Goal: Check status: Check status

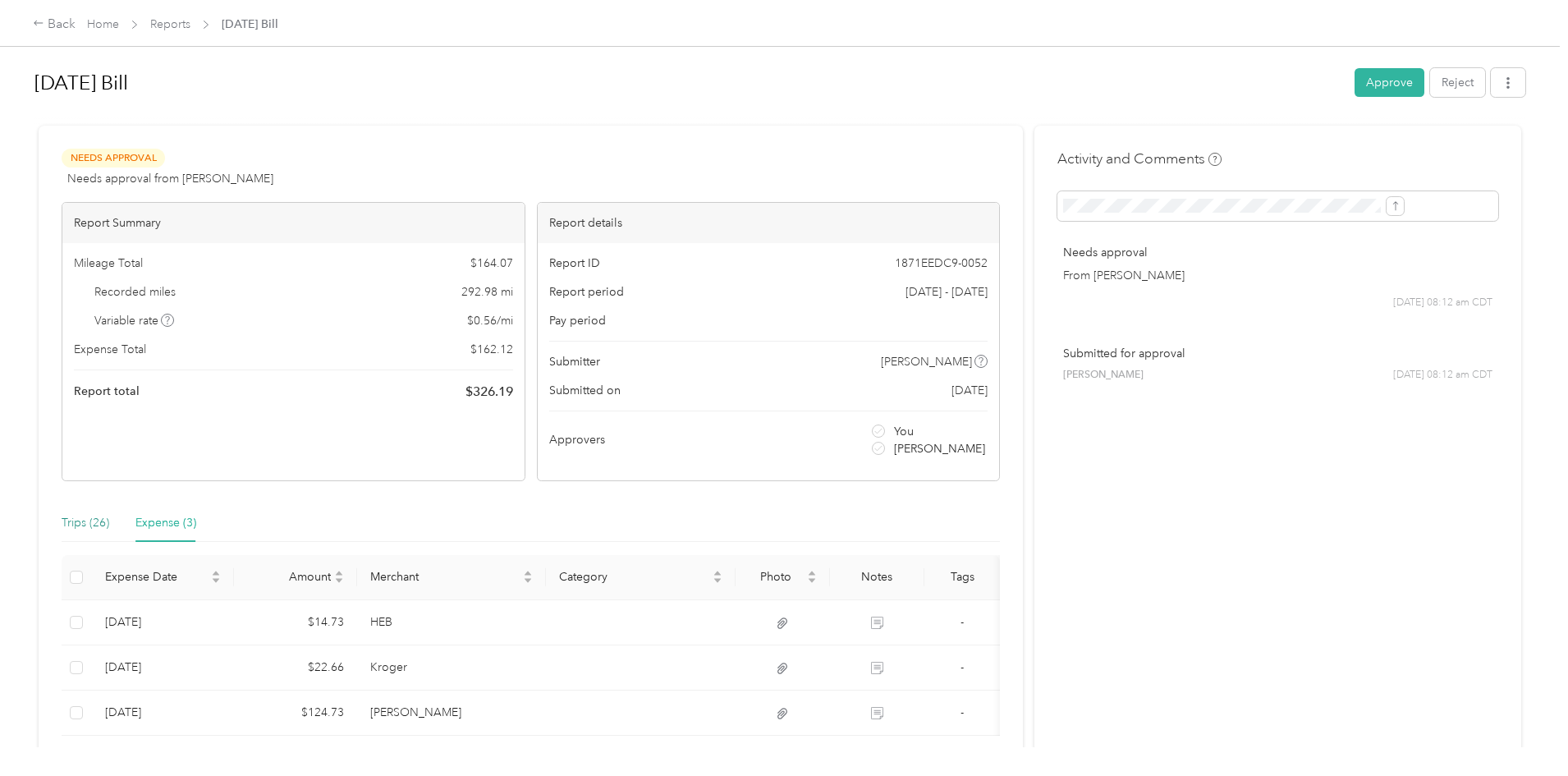
click at [109, 523] on div "Trips (26)" at bounding box center [86, 523] width 47 height 18
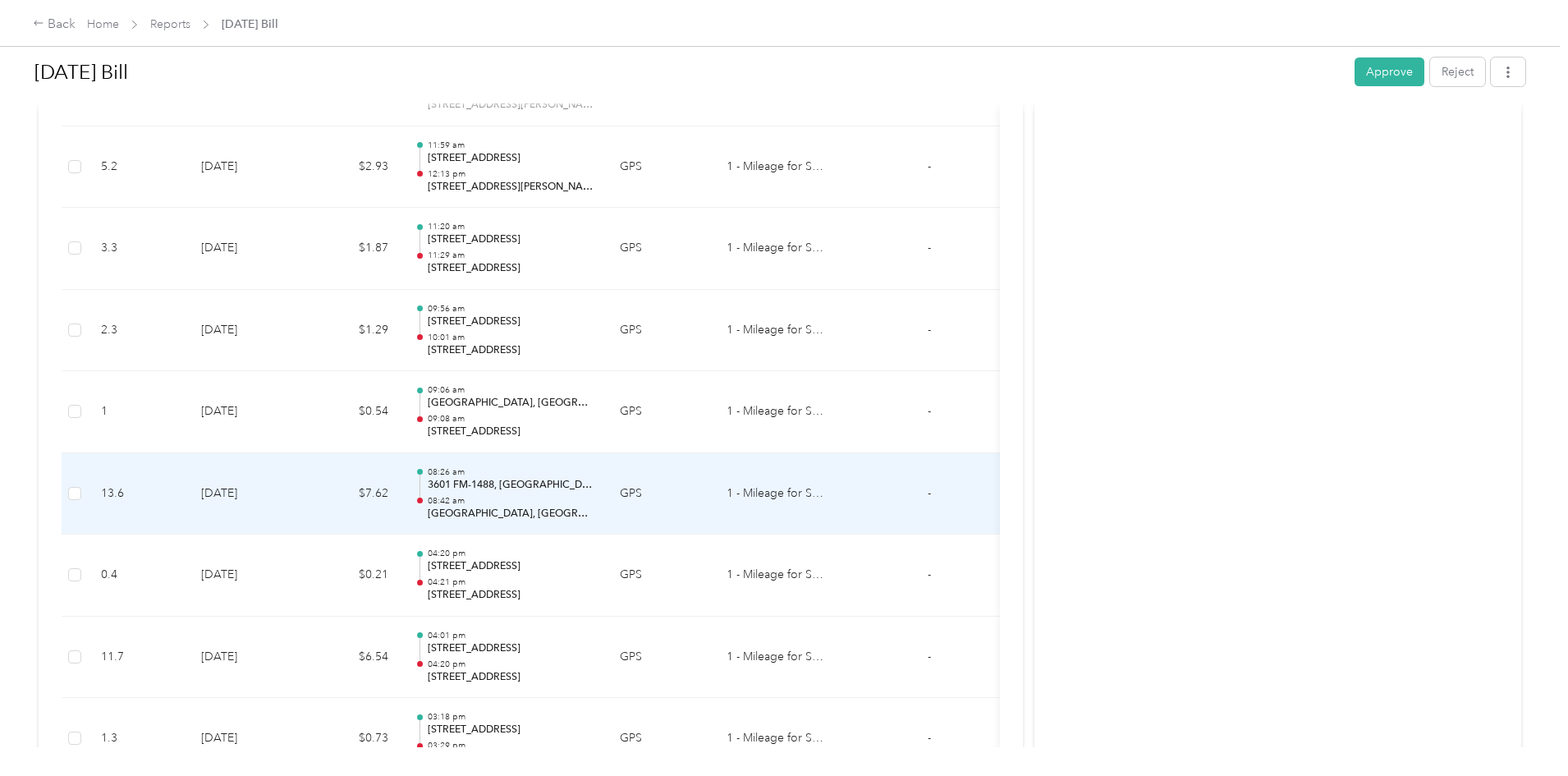
scroll to position [821, 0]
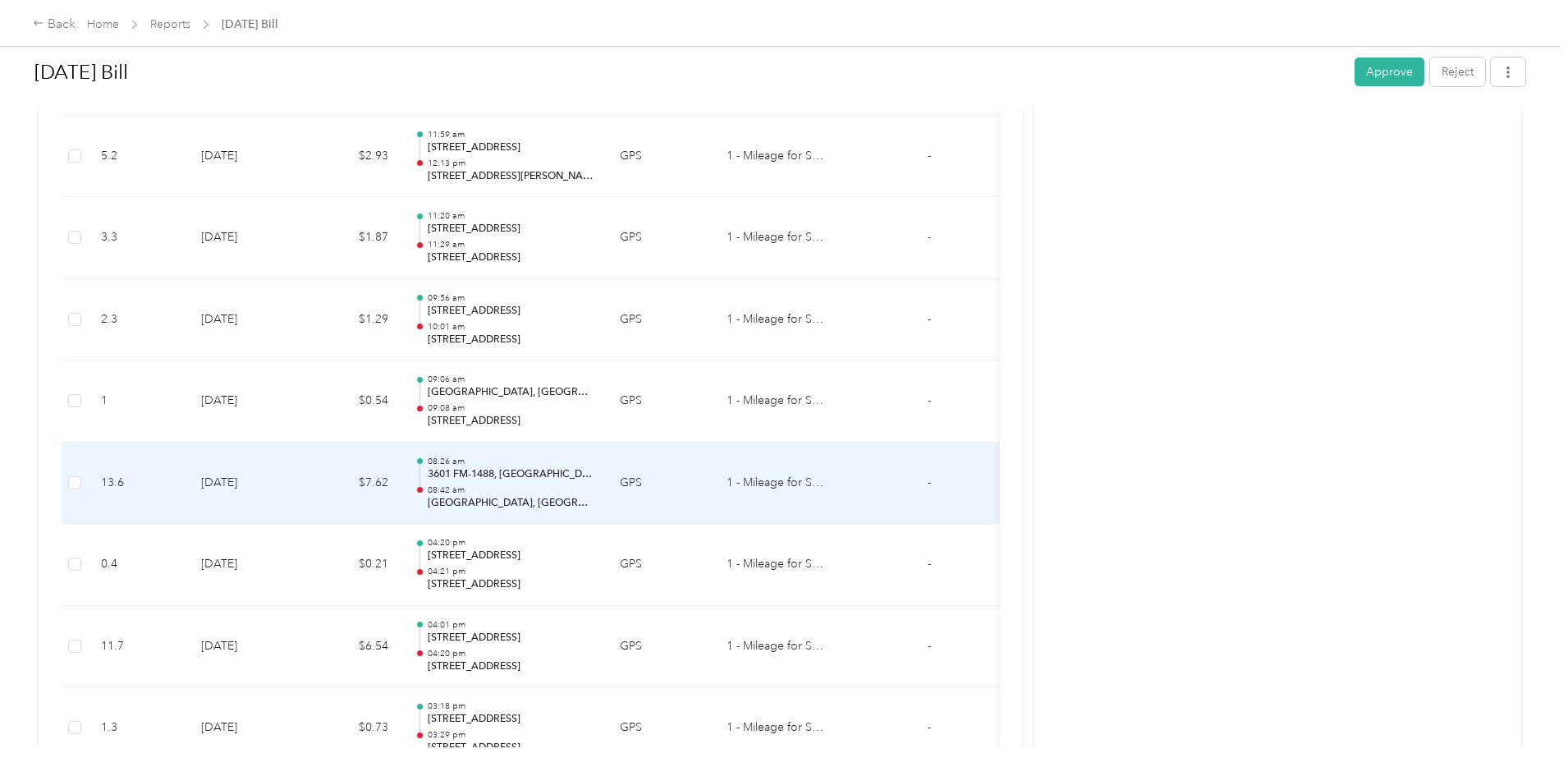
click at [594, 494] on p "08:42 am" at bounding box center [511, 491] width 166 height 12
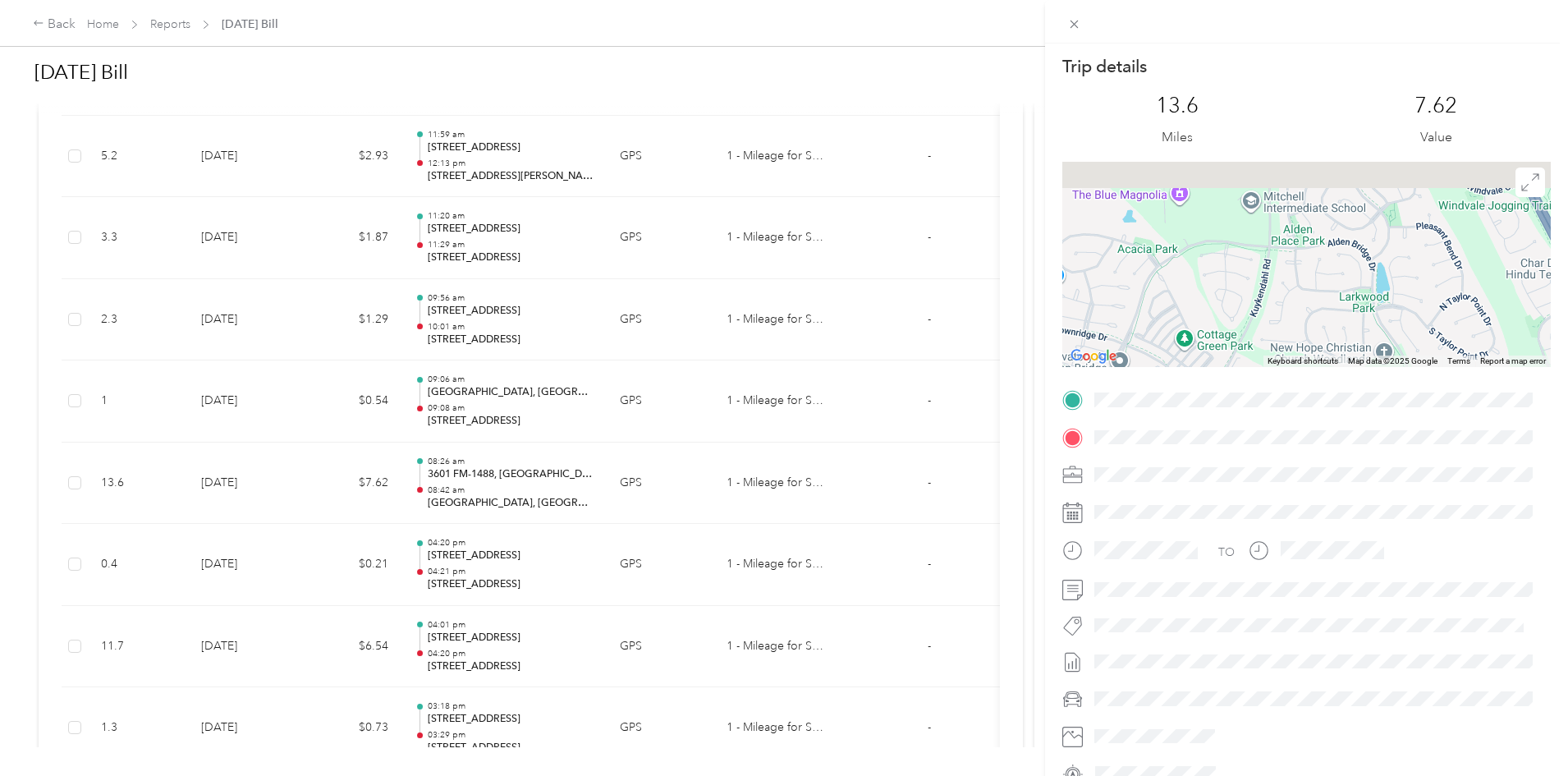
drag, startPoint x: 1317, startPoint y: 277, endPoint x: 1338, endPoint y: 391, distance: 115.9
click at [1338, 391] on div "Trip details This trip cannot be edited because it is either under review, appr…" at bounding box center [1306, 420] width 489 height 731
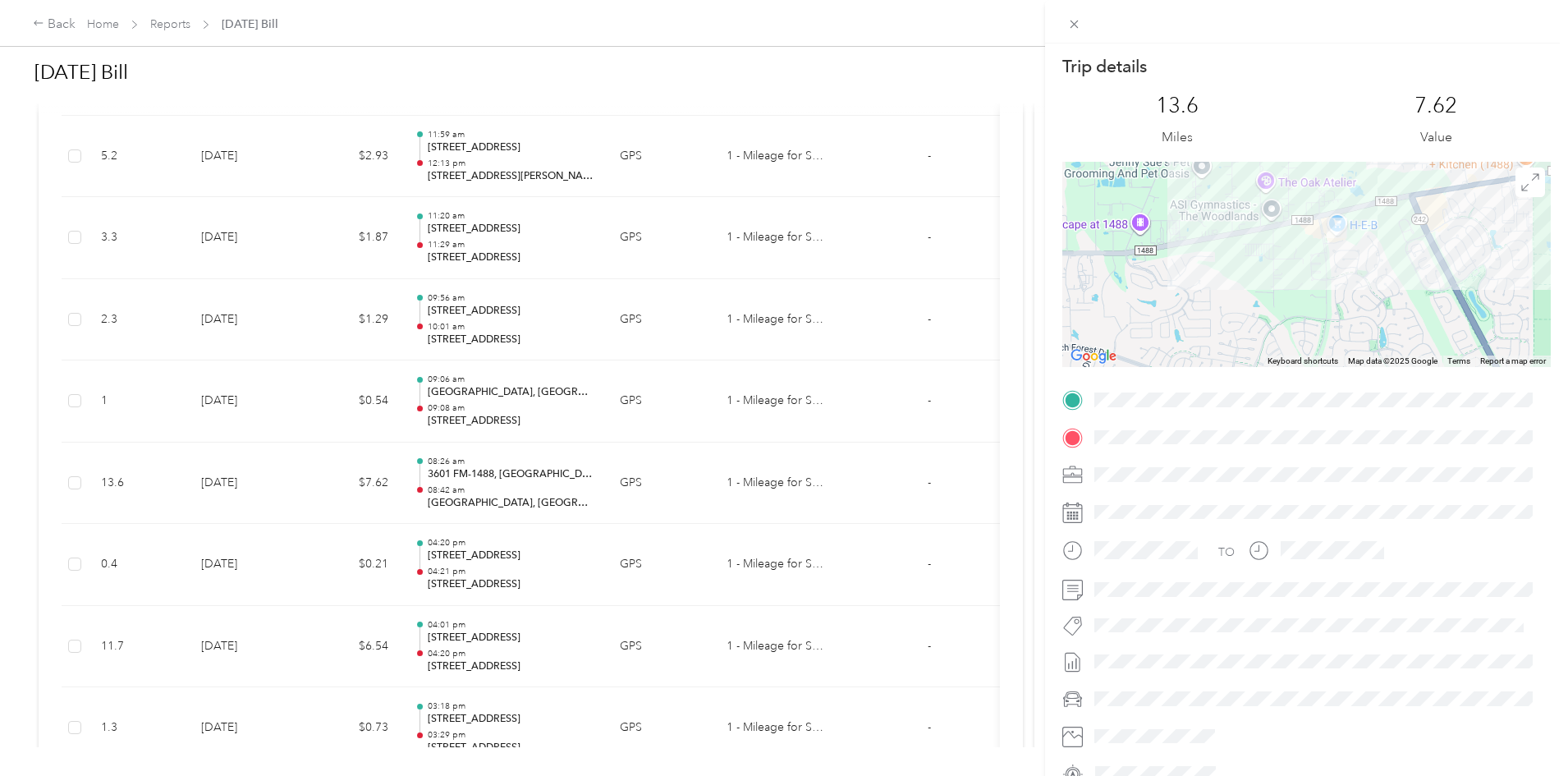
drag, startPoint x: 665, startPoint y: 604, endPoint x: 661, endPoint y: 543, distance: 61.1
click at [661, 544] on div "Trip details This trip cannot be edited because it is either under review, appr…" at bounding box center [784, 388] width 1568 height 776
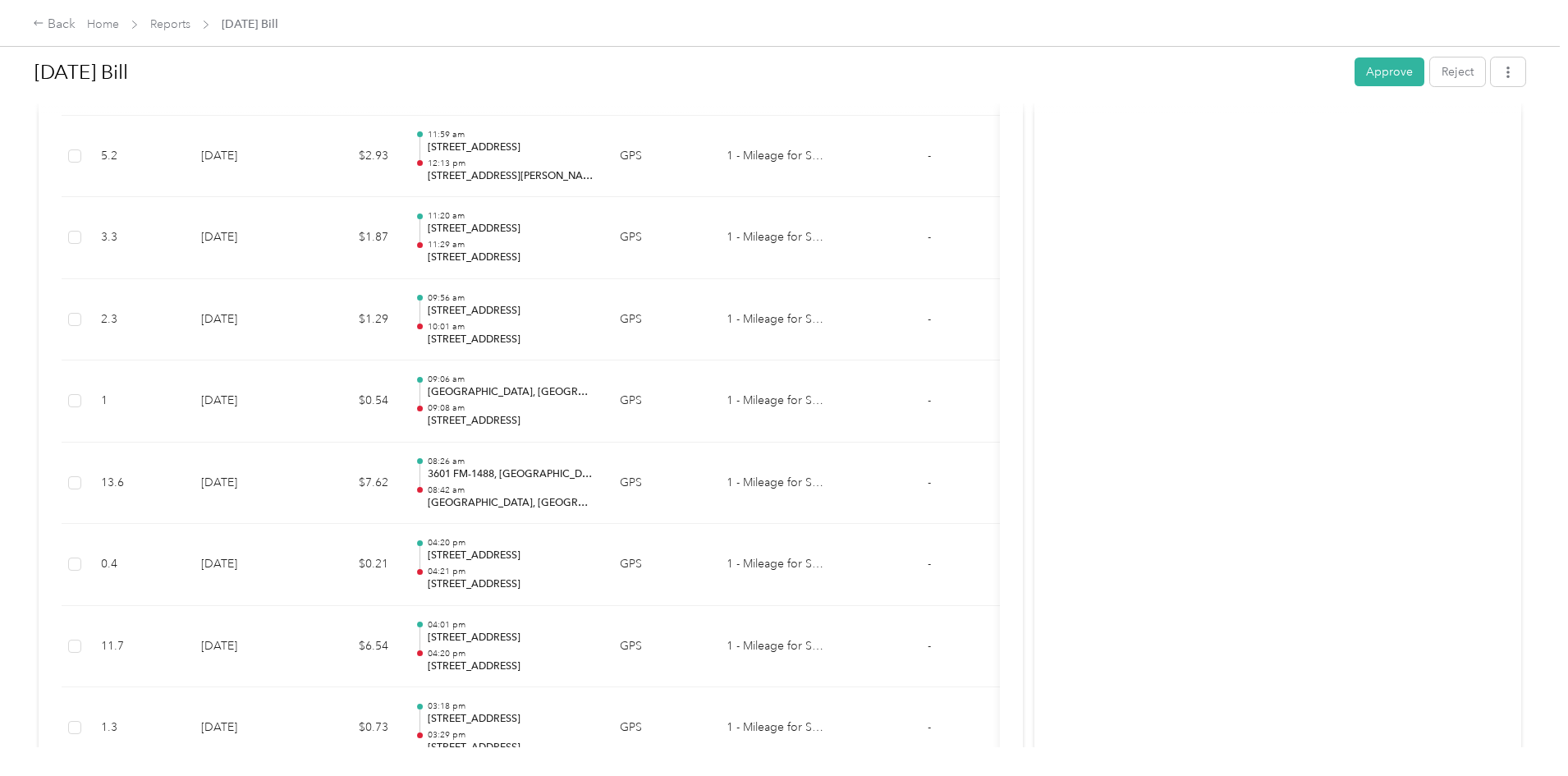
click at [668, 544] on div at bounding box center [784, 388] width 1568 height 776
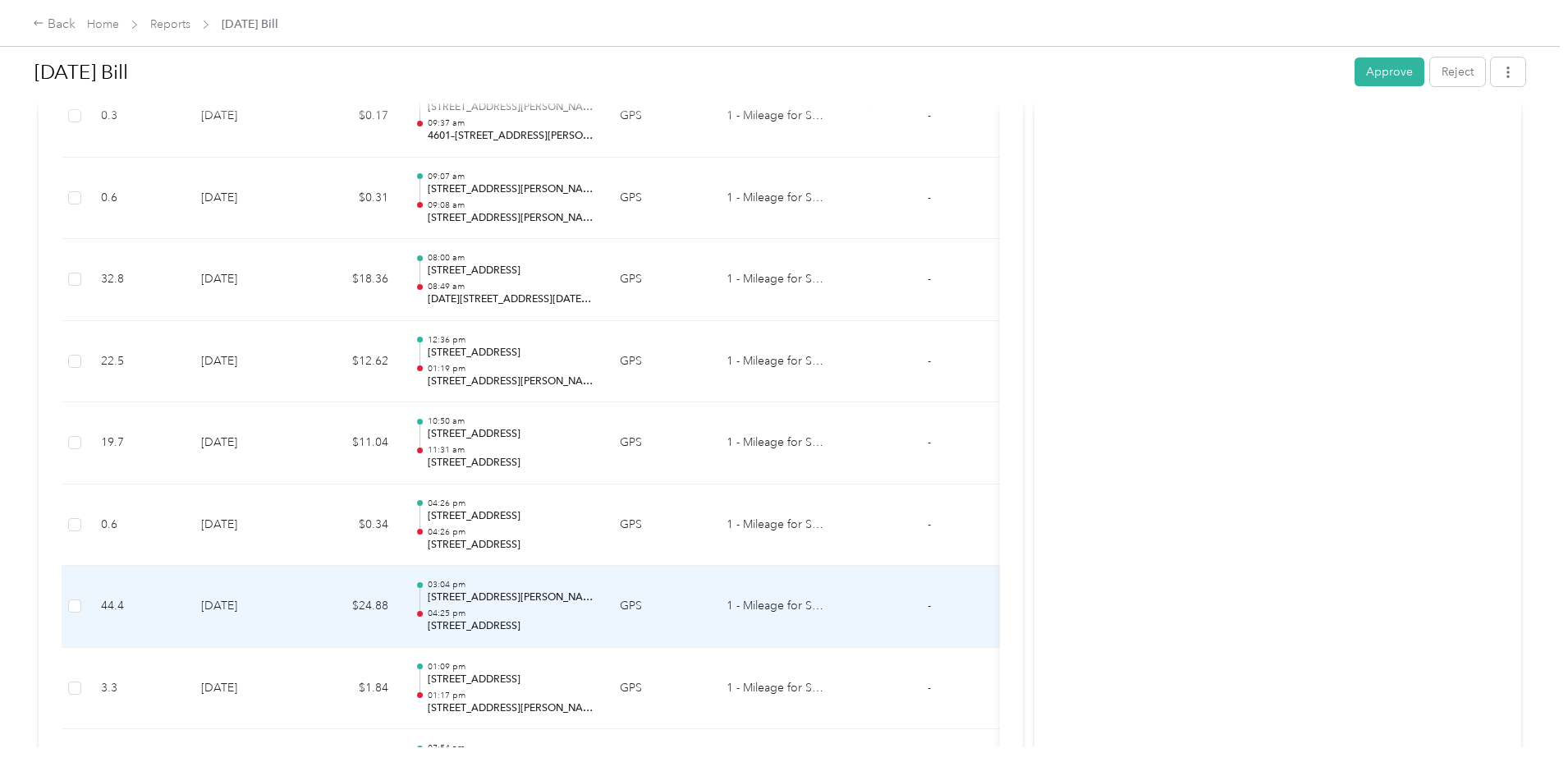
scroll to position [1957, 0]
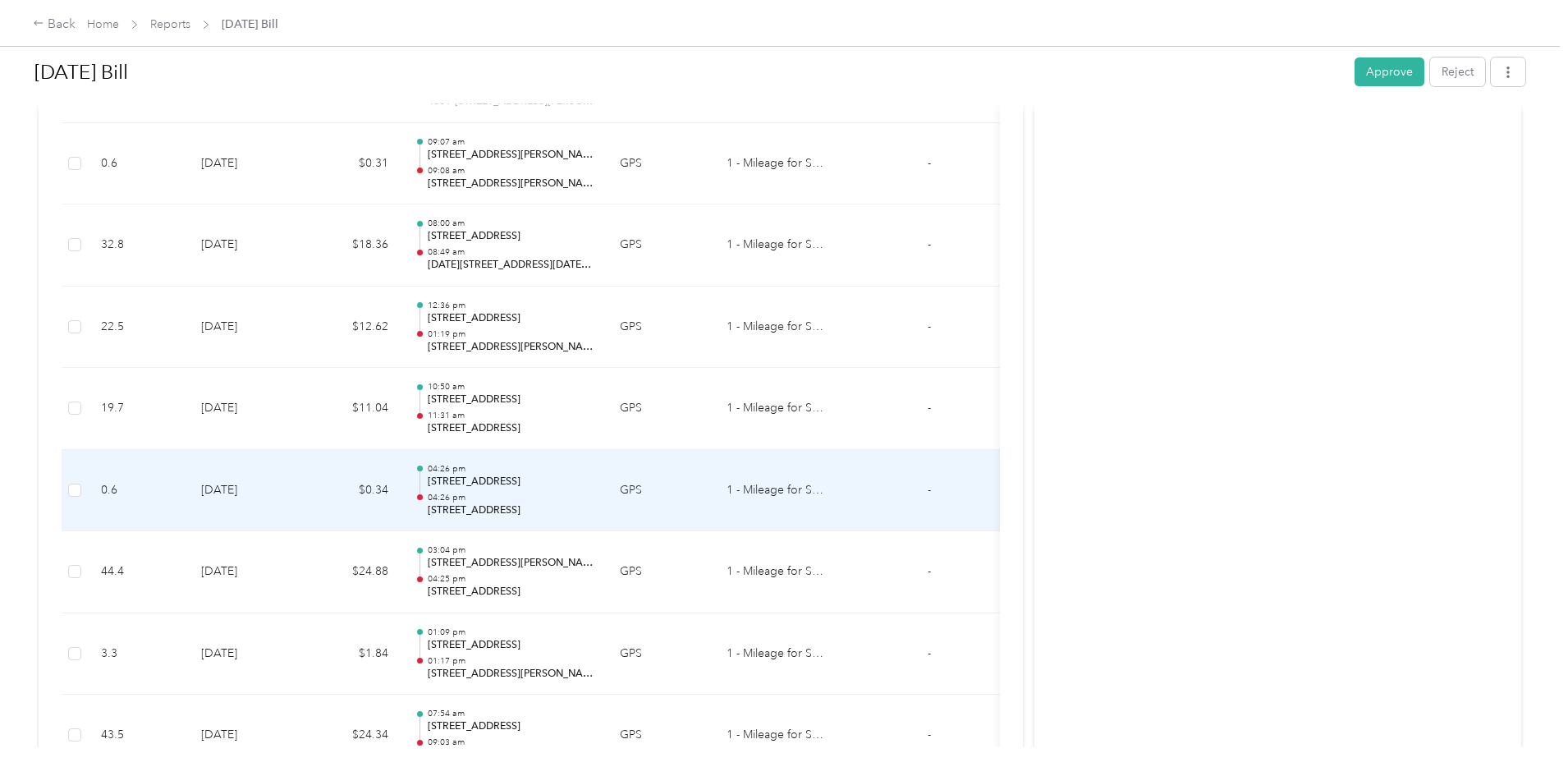
click at [594, 485] on p "[STREET_ADDRESS]" at bounding box center [511, 481] width 166 height 14
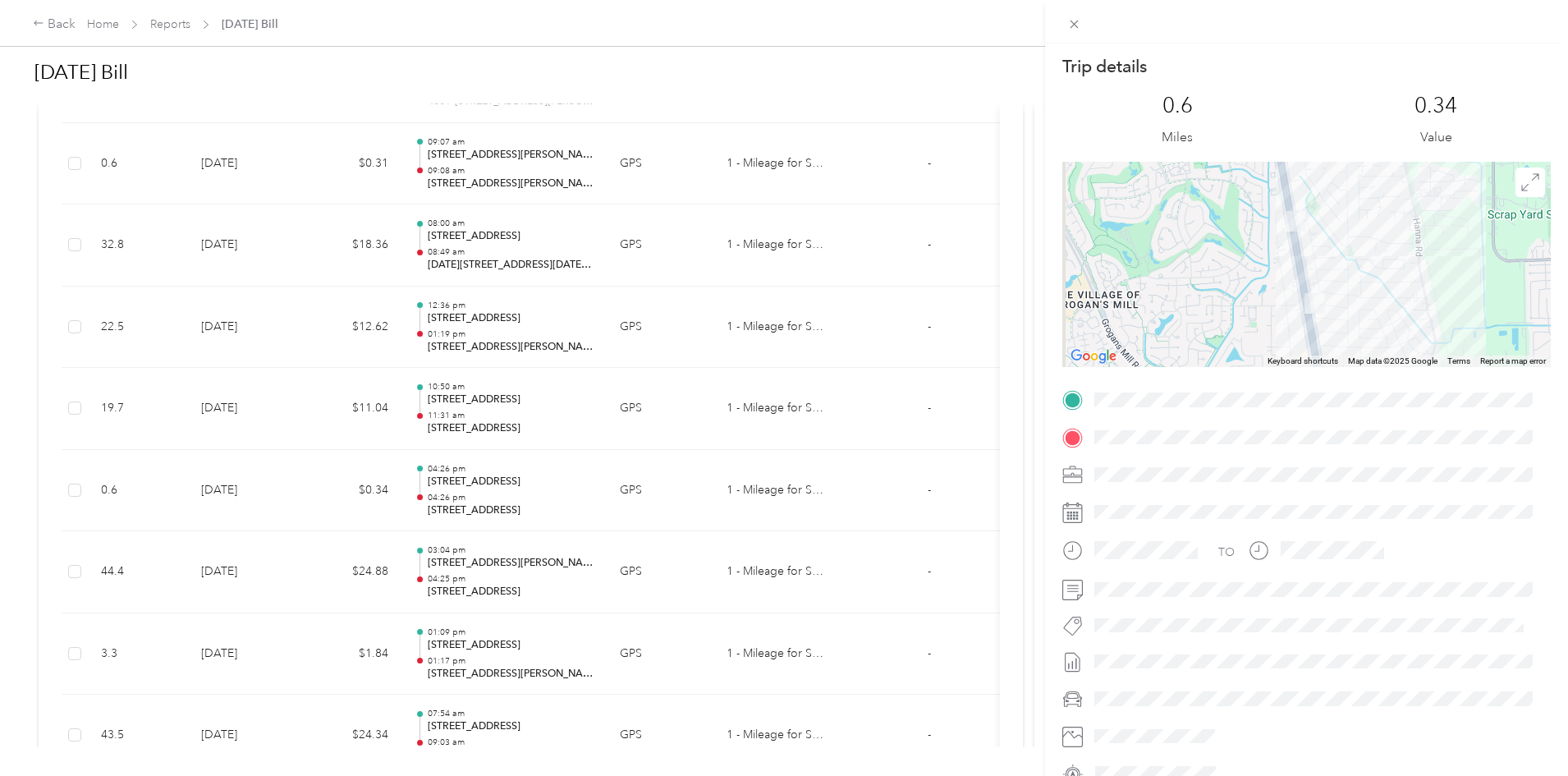
click at [599, 600] on div "Trip details This trip cannot be edited because it is either under review, appr…" at bounding box center [784, 388] width 1568 height 776
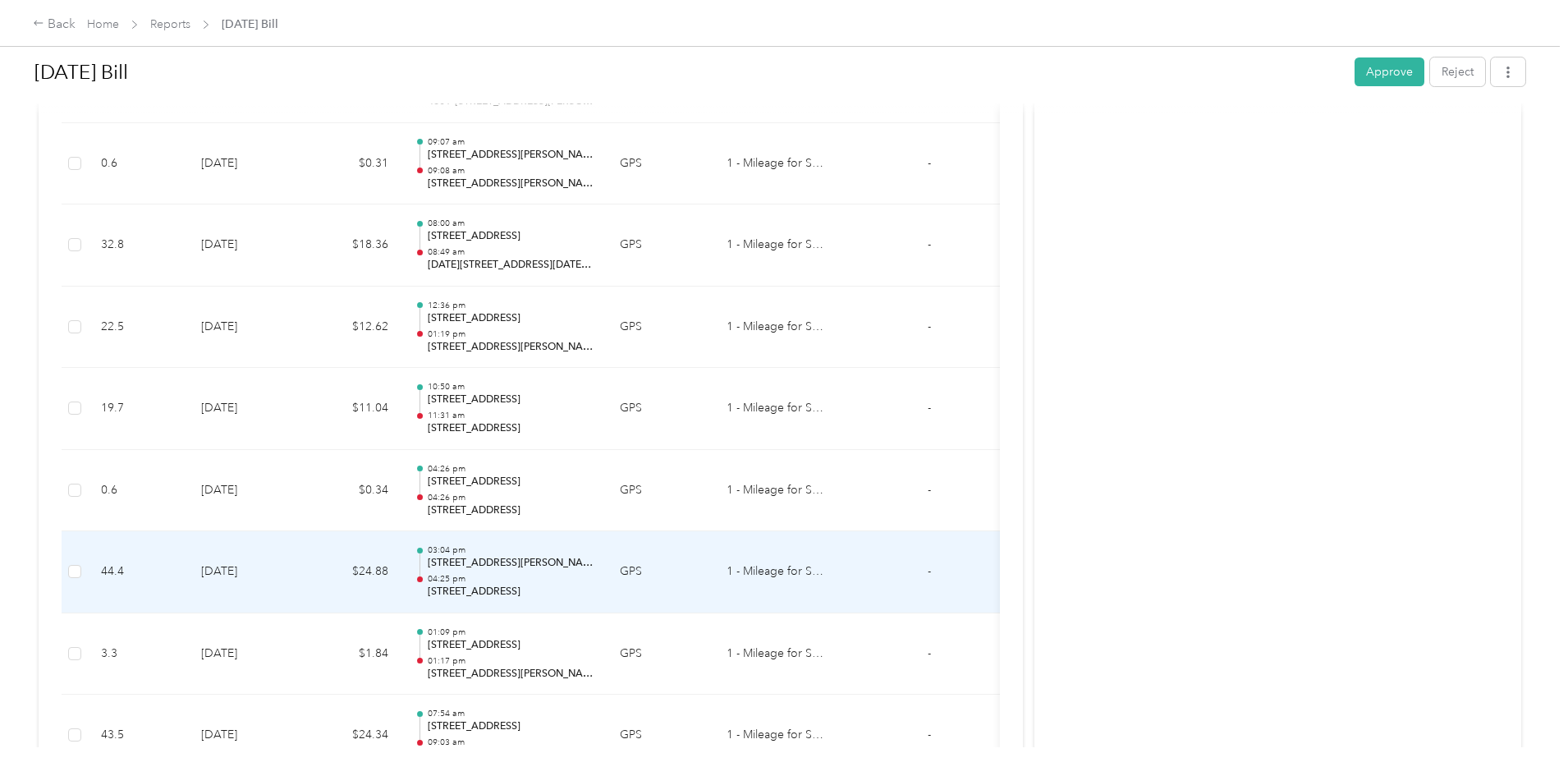
click at [594, 585] on p "[STREET_ADDRESS]" at bounding box center [511, 591] width 166 height 14
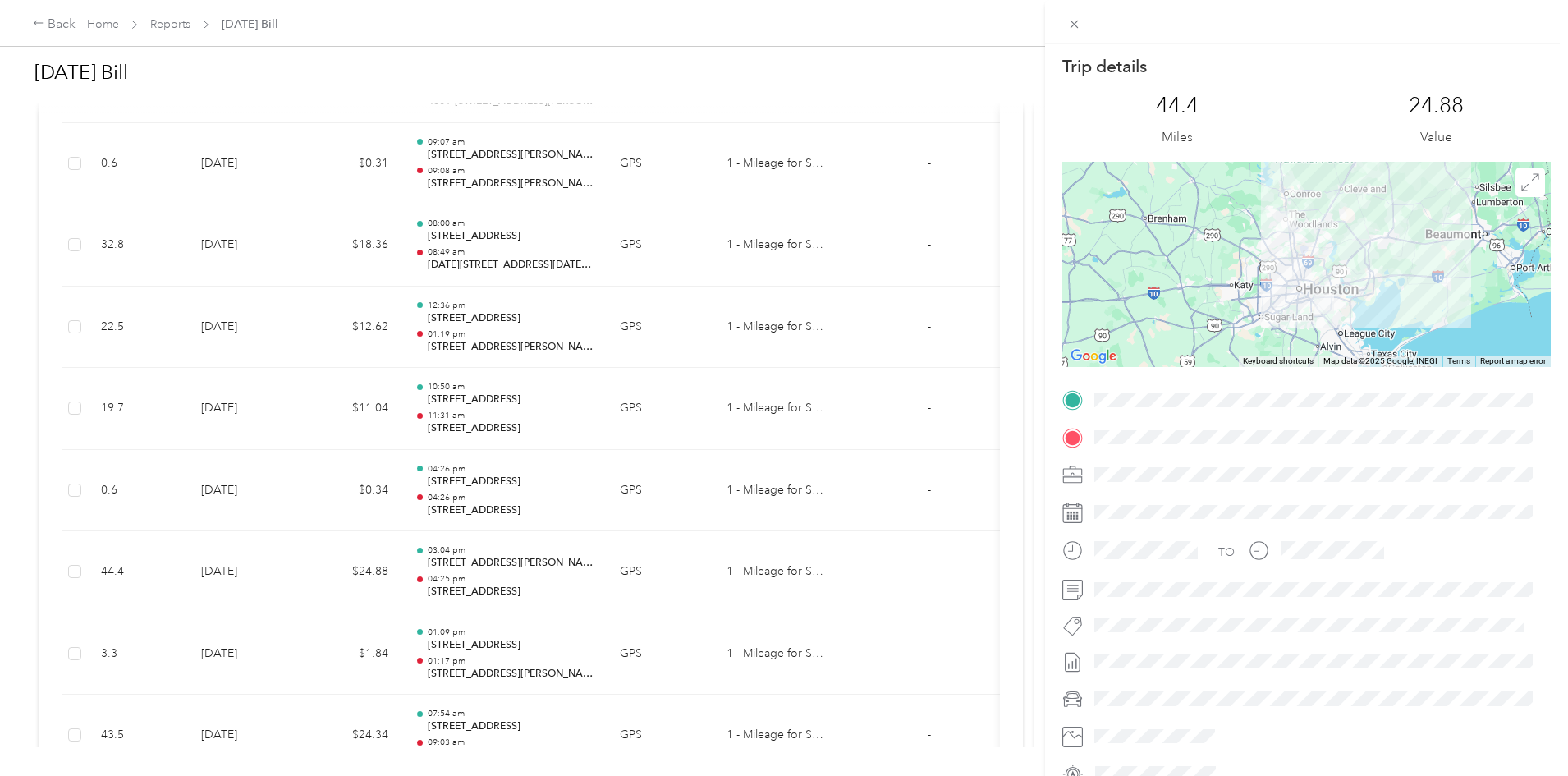
click at [562, 656] on div "Trip details This trip cannot be edited because it is either under review, appr…" at bounding box center [784, 388] width 1568 height 776
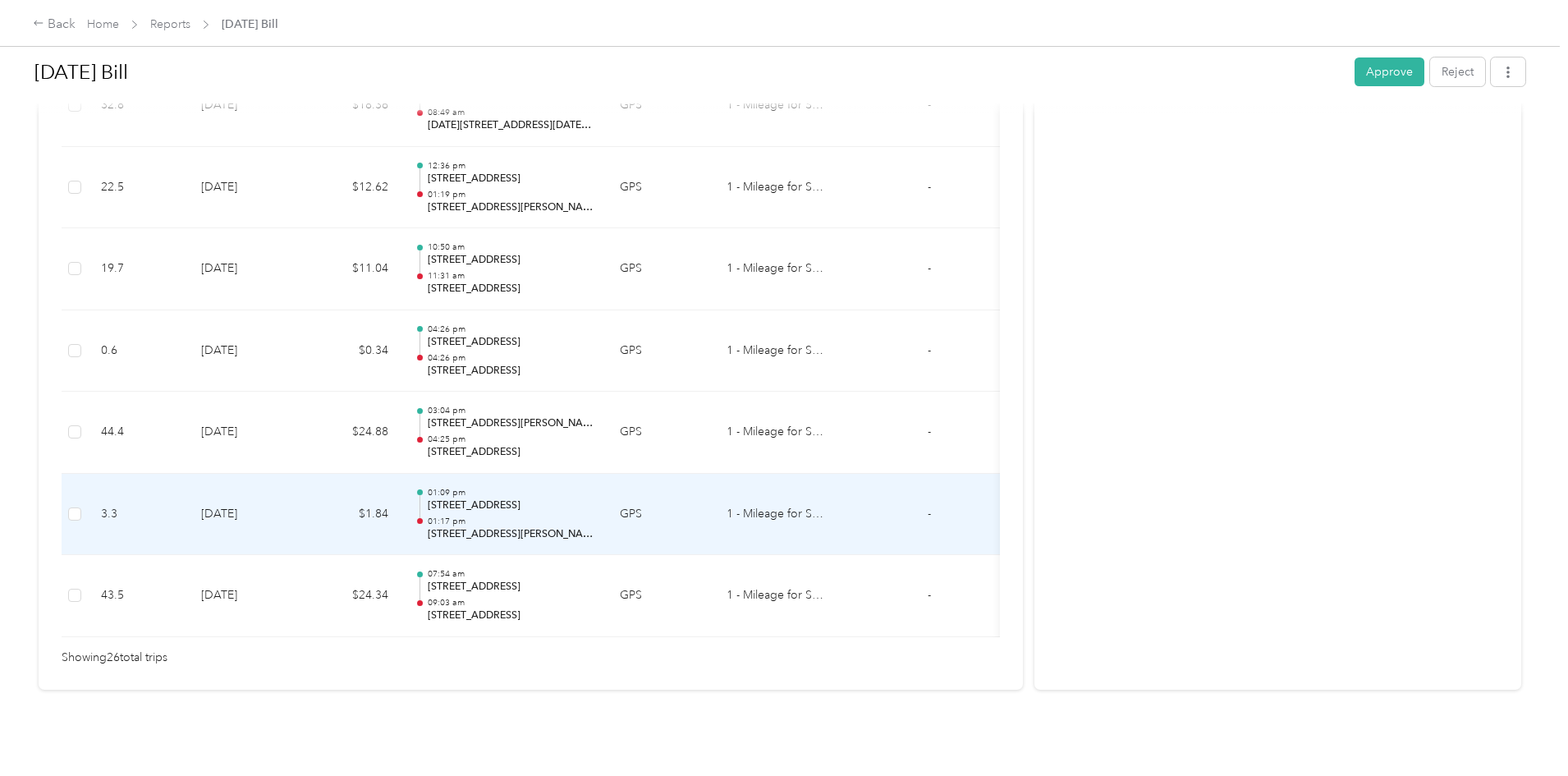
scroll to position [2121, 0]
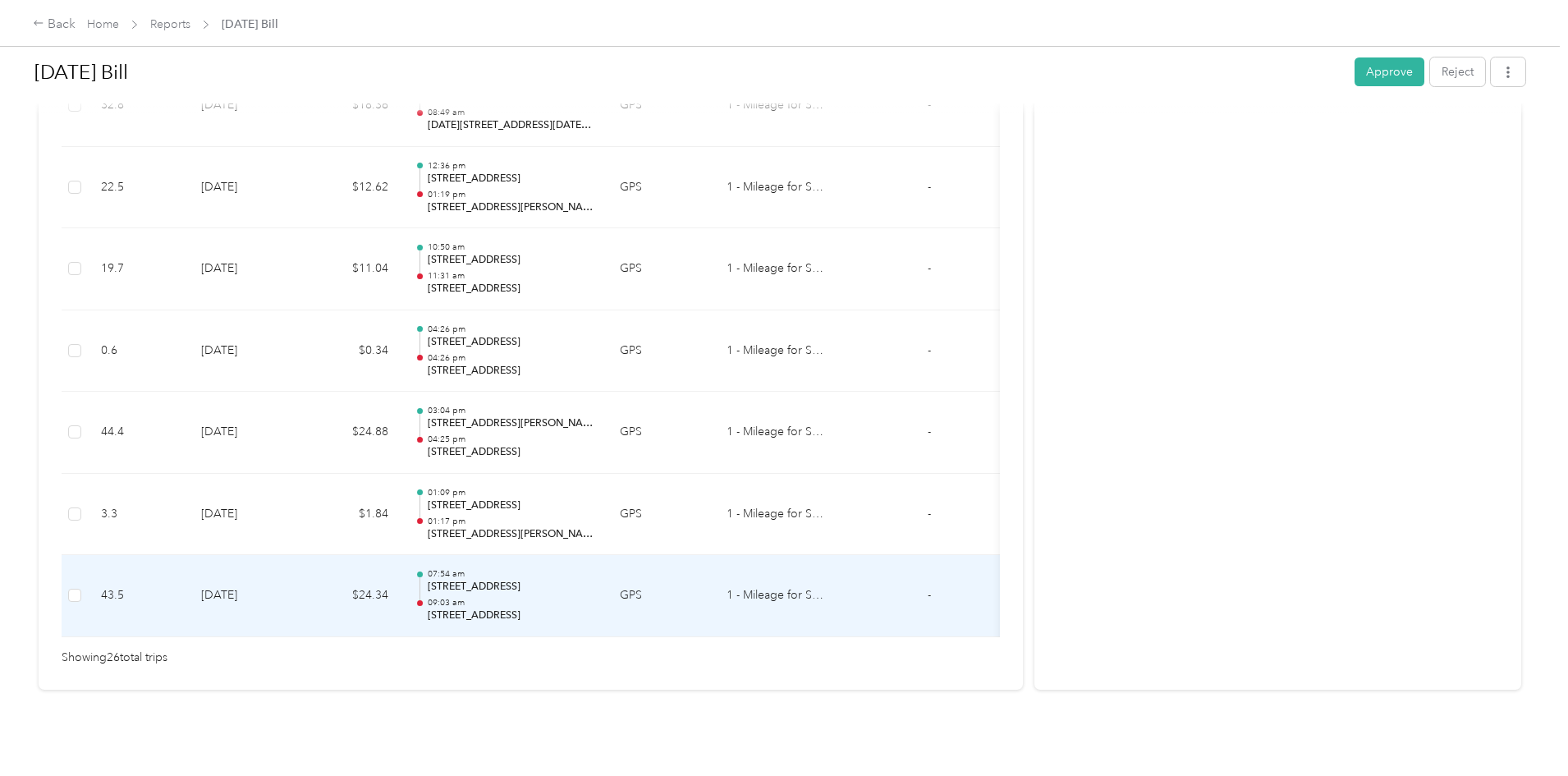
click at [594, 596] on p "09:03 am" at bounding box center [511, 602] width 166 height 12
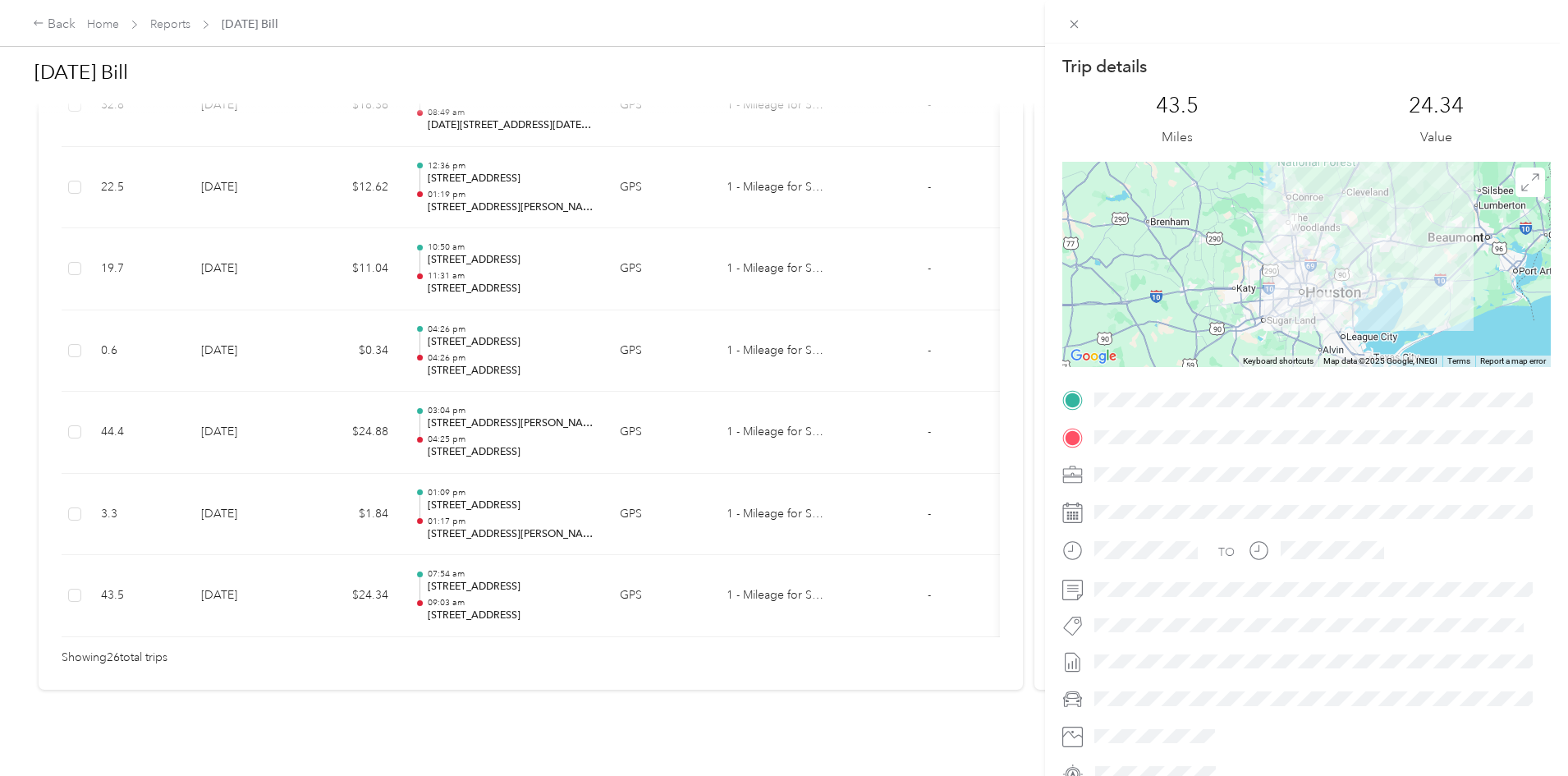
click at [598, 582] on div "Trip details This trip cannot be edited because it is either under review, appr…" at bounding box center [784, 388] width 1568 height 776
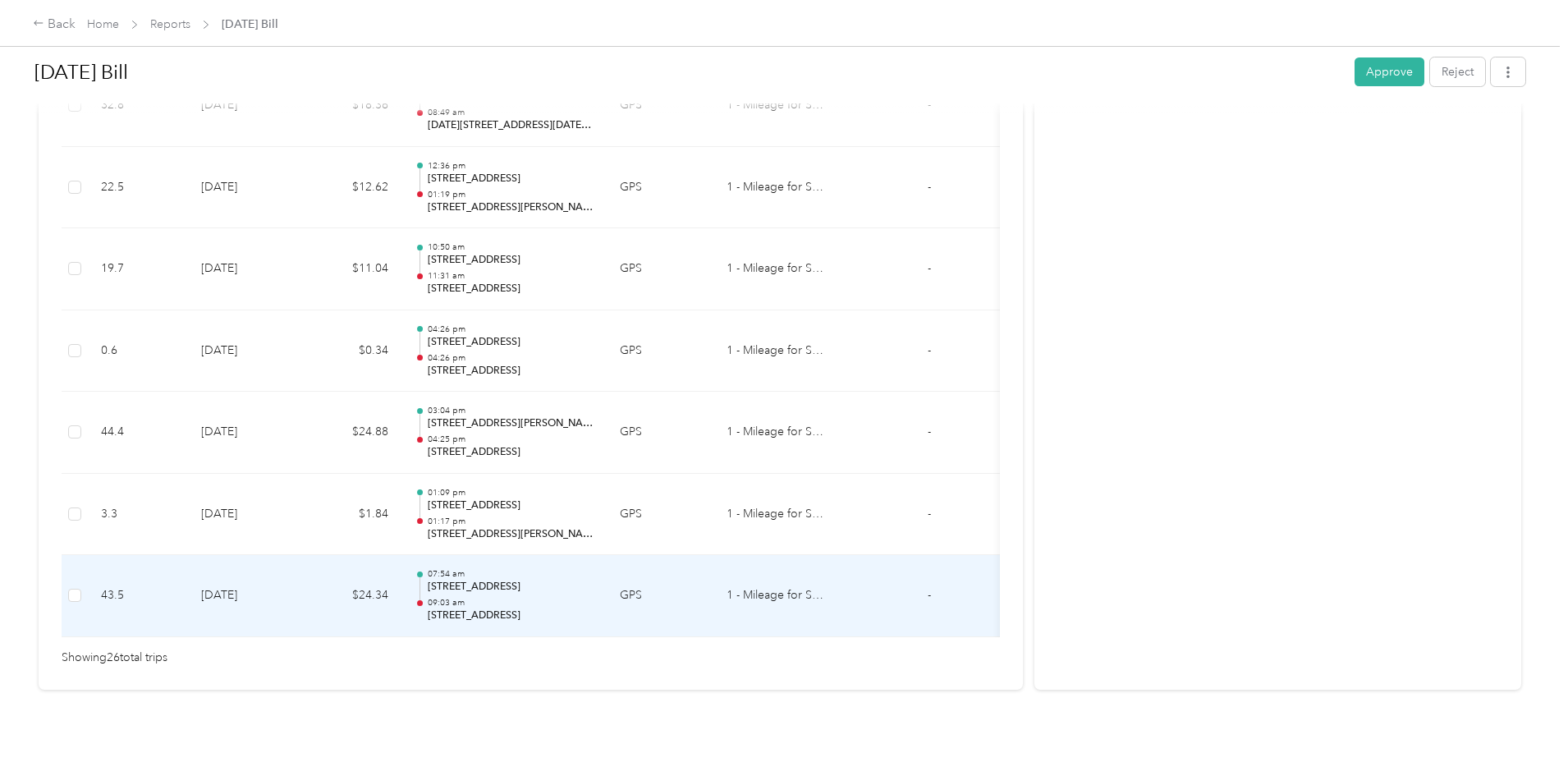
click at [594, 596] on p "09:03 am" at bounding box center [511, 602] width 166 height 12
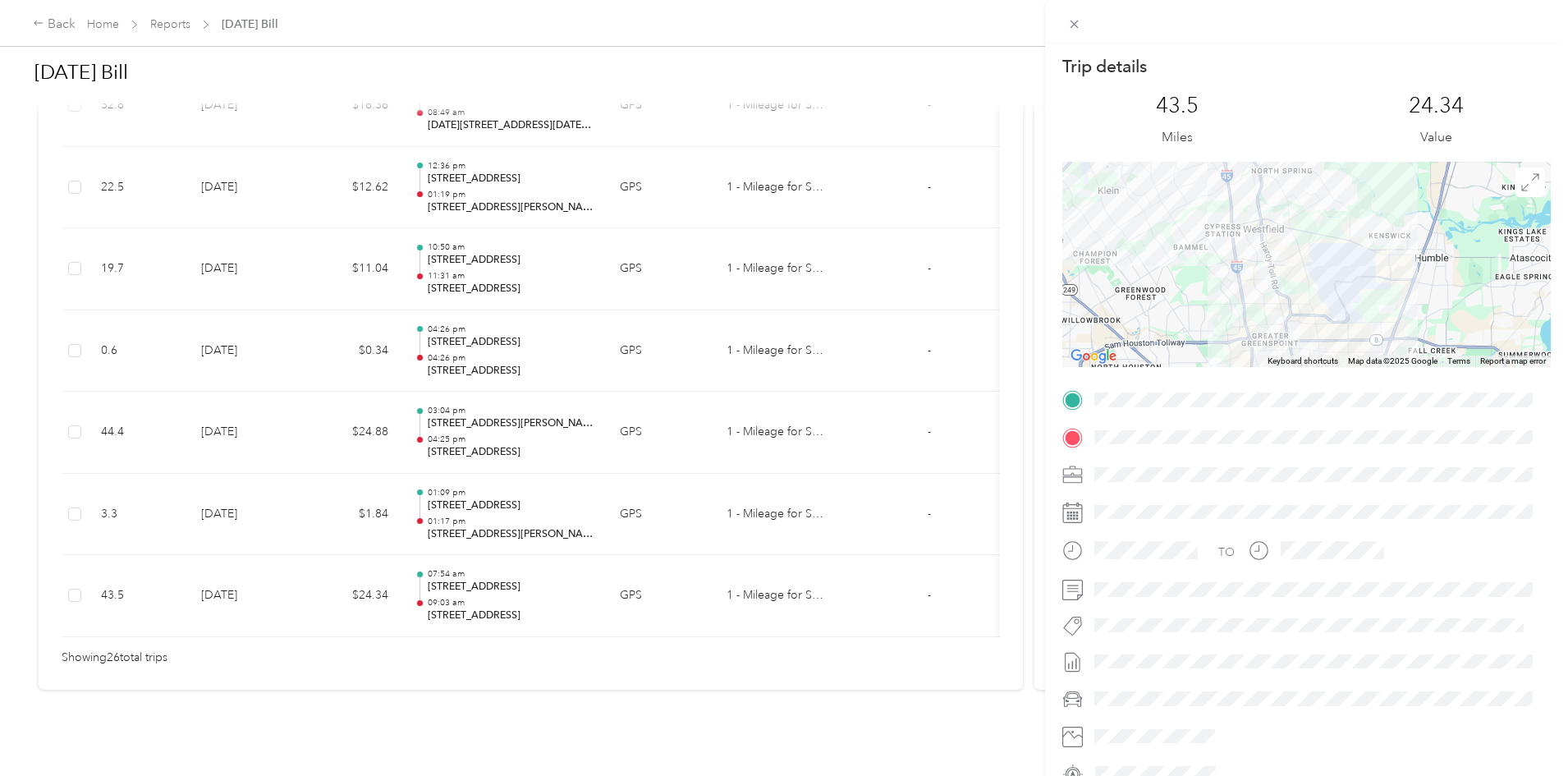
drag, startPoint x: 1329, startPoint y: 220, endPoint x: 1361, endPoint y: 322, distance: 106.9
click at [1359, 319] on div at bounding box center [1306, 264] width 489 height 205
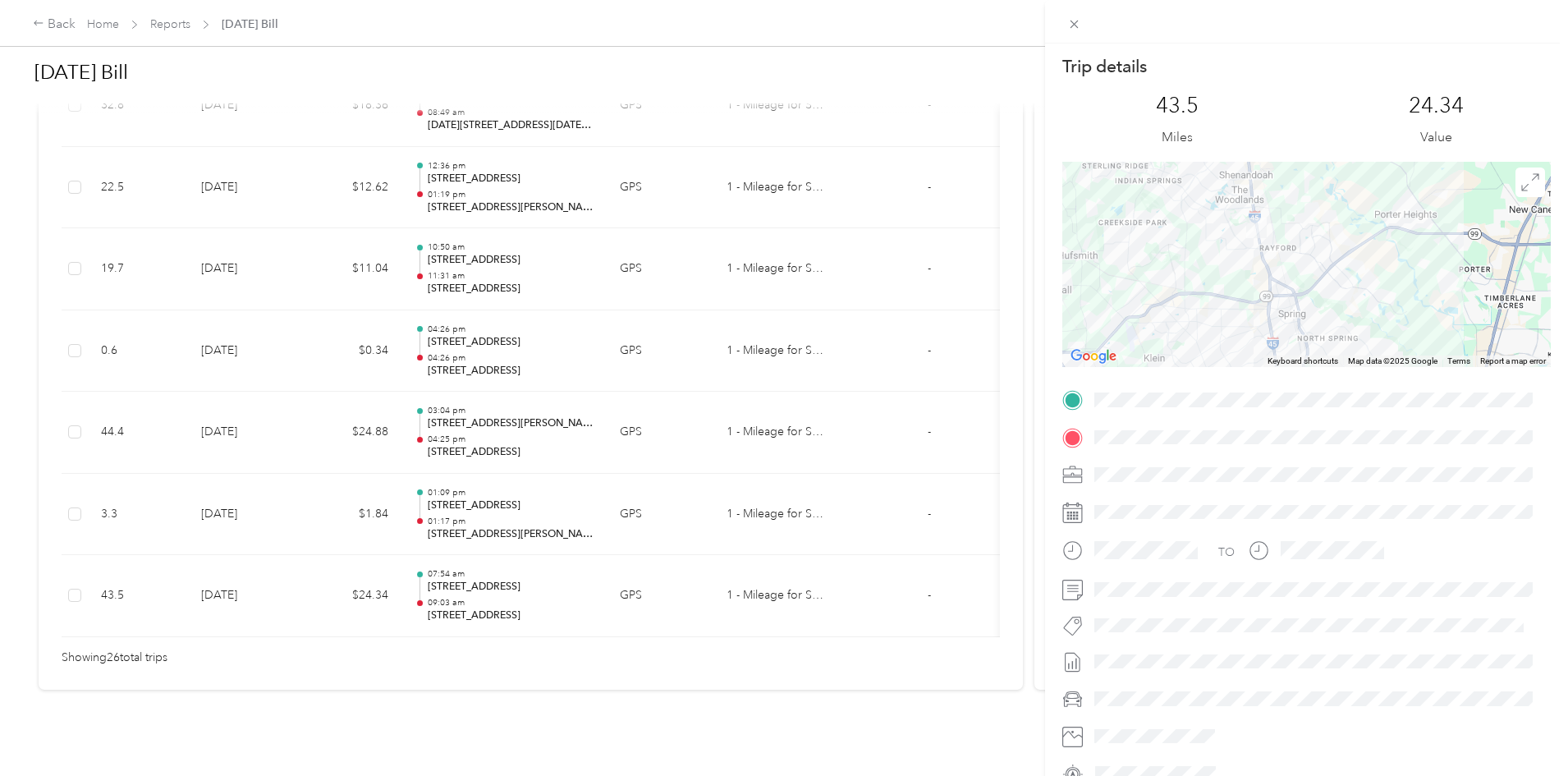
drag, startPoint x: 1326, startPoint y: 220, endPoint x: 1333, endPoint y: 279, distance: 59.4
click at [1333, 279] on div at bounding box center [1306, 264] width 489 height 205
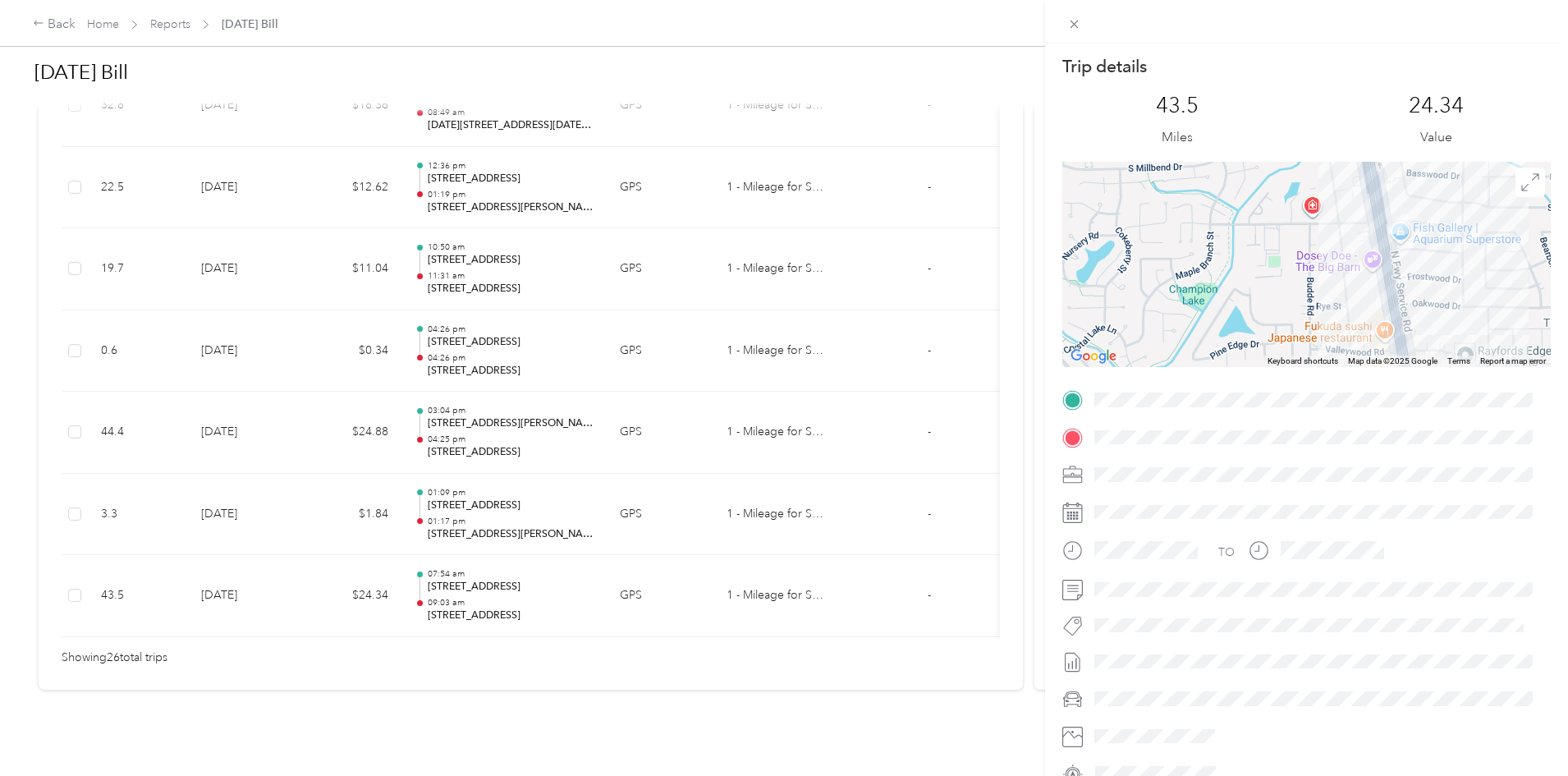
click at [467, 501] on div "Trip details This trip cannot be edited because it is either under review, appr…" at bounding box center [784, 388] width 1568 height 776
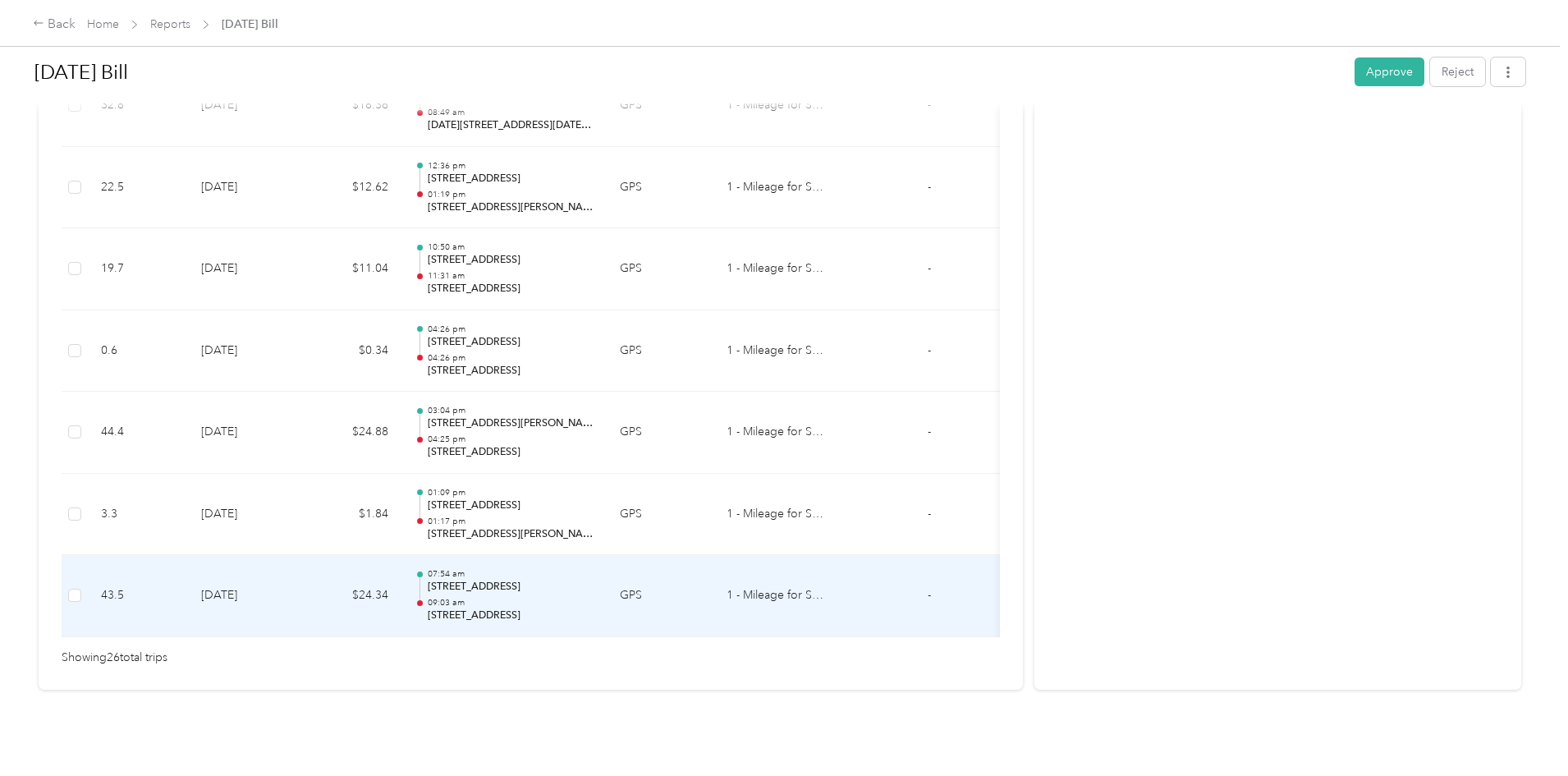
click at [540, 573] on td "07:54 am [STREET_ADDRESS] 09:03 am [STREET_ADDRESS]" at bounding box center [504, 596] width 205 height 82
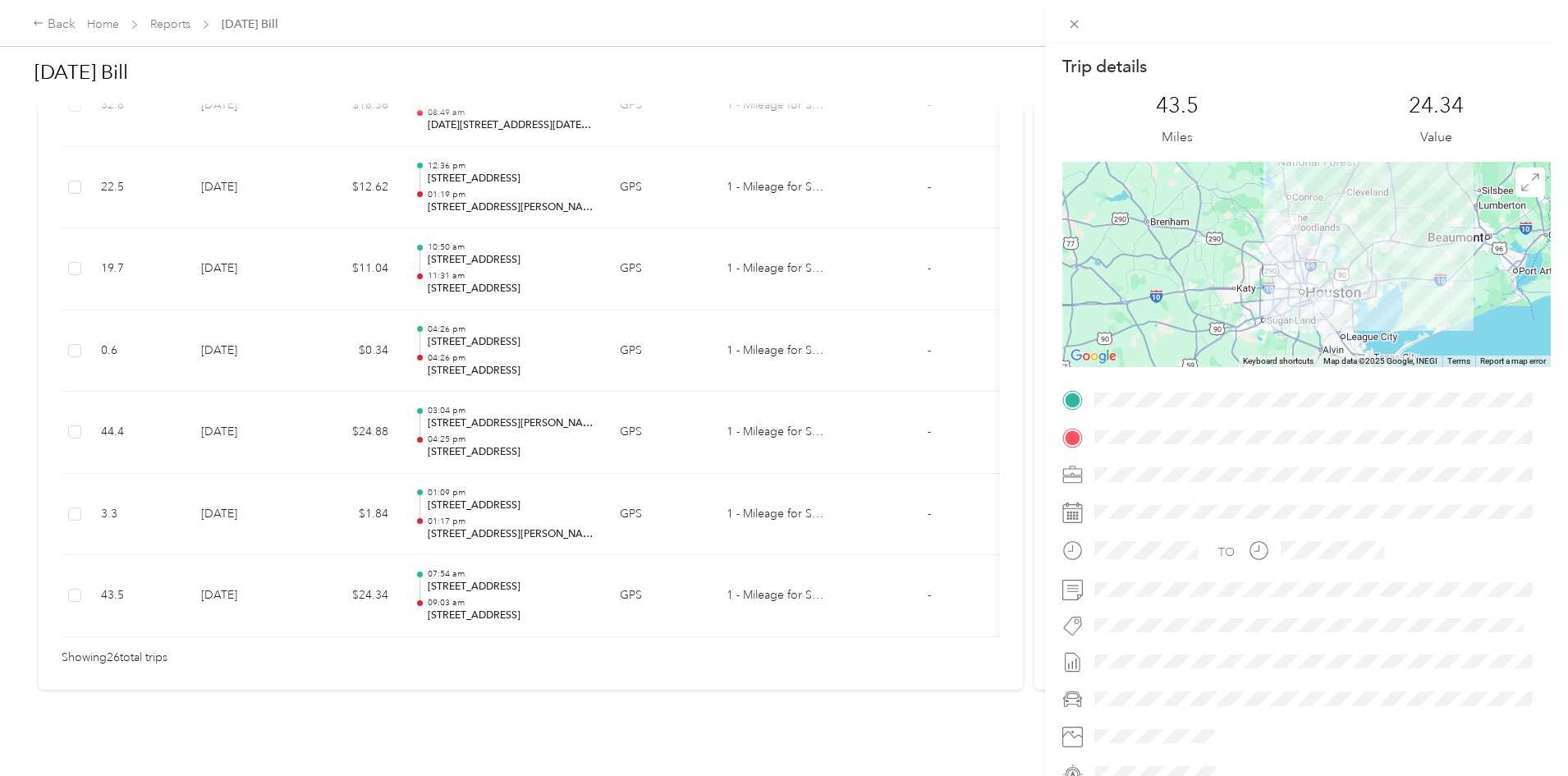
click at [491, 490] on div "Trip details This trip cannot be edited because it is either under review, appr…" at bounding box center [784, 388] width 1568 height 776
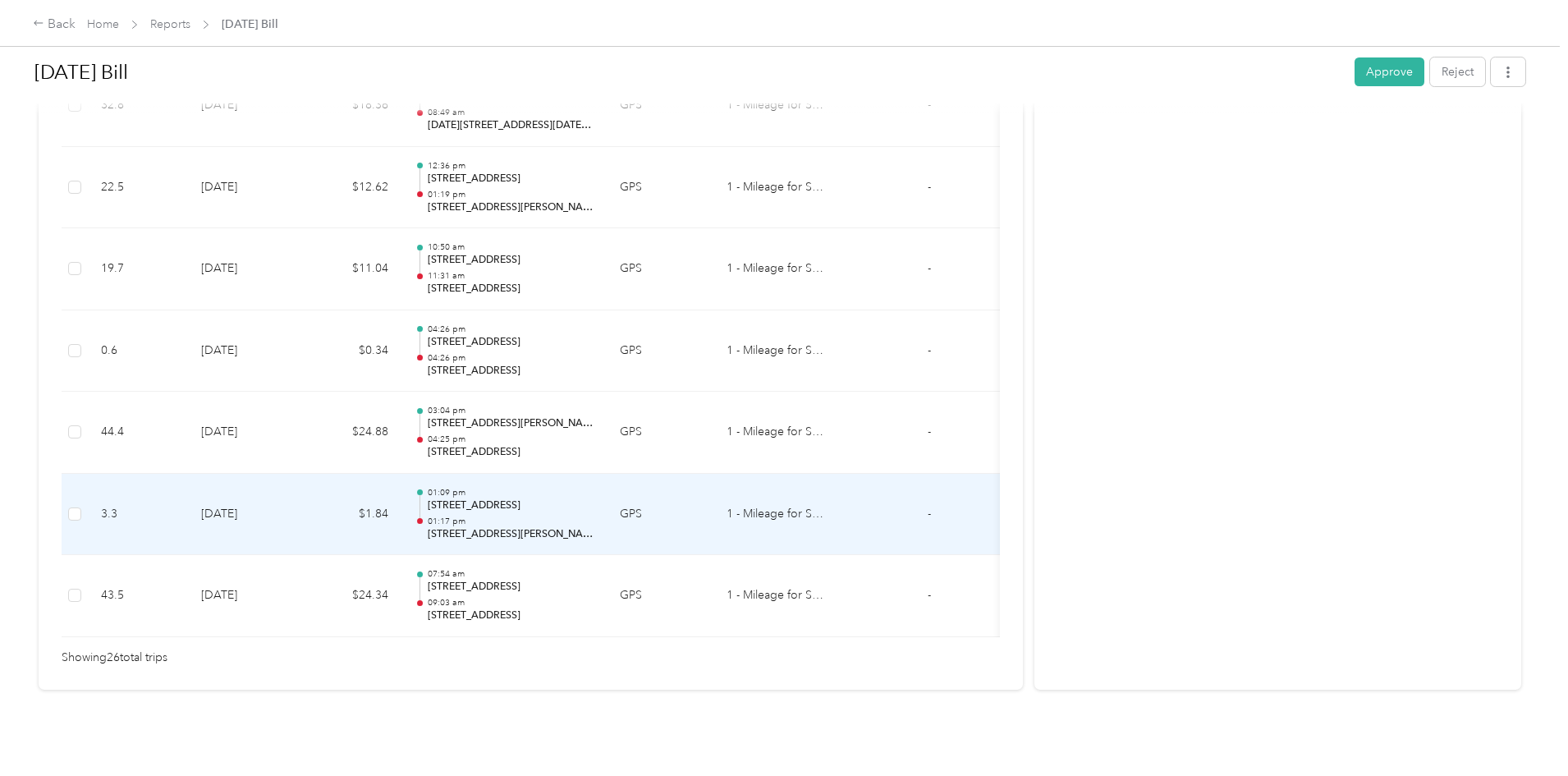
click at [402, 474] on td "$1.84" at bounding box center [352, 514] width 98 height 82
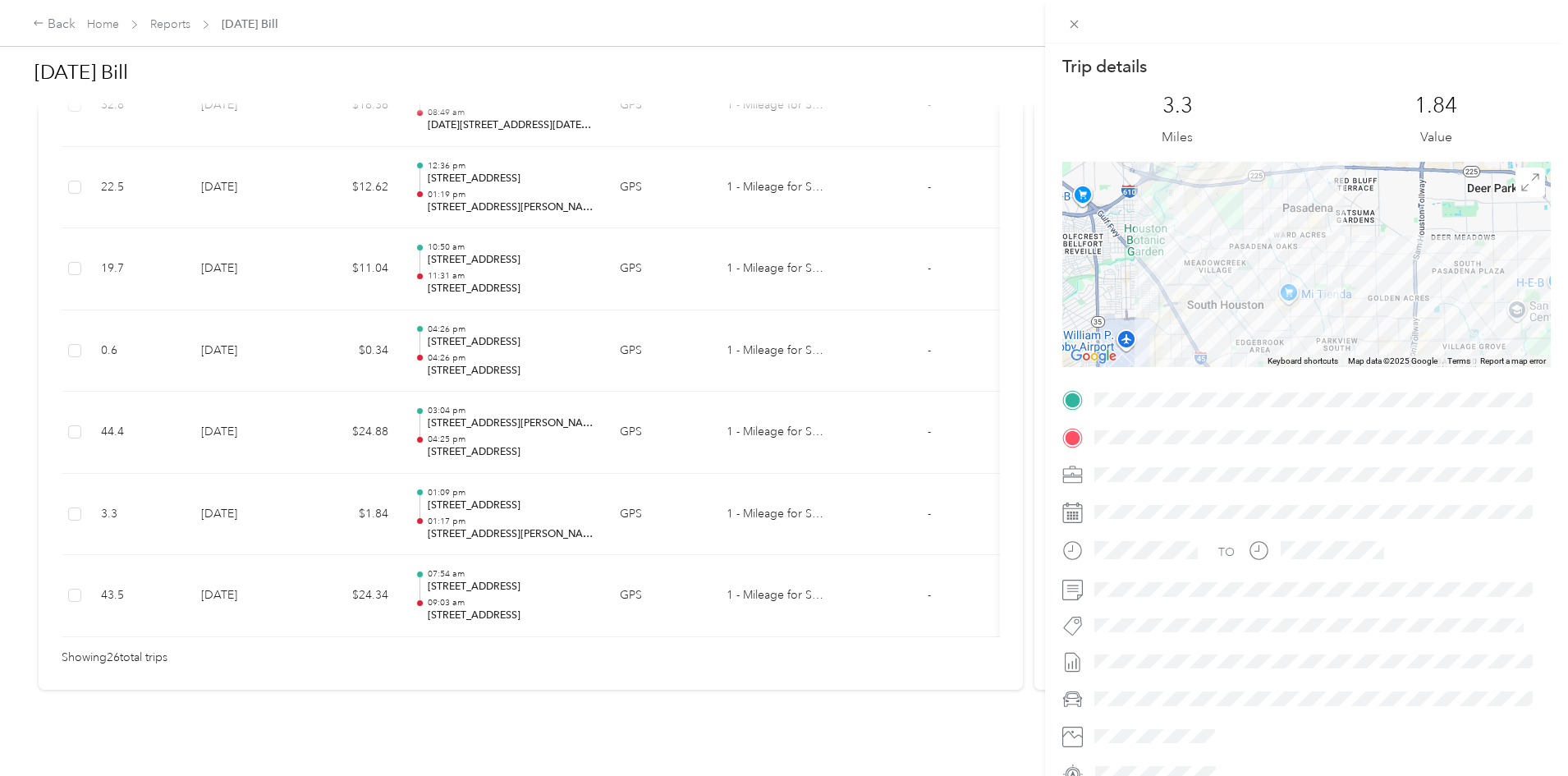
click at [457, 390] on div "Trip details This trip cannot be edited because it is either under review, appr…" at bounding box center [784, 388] width 1568 height 776
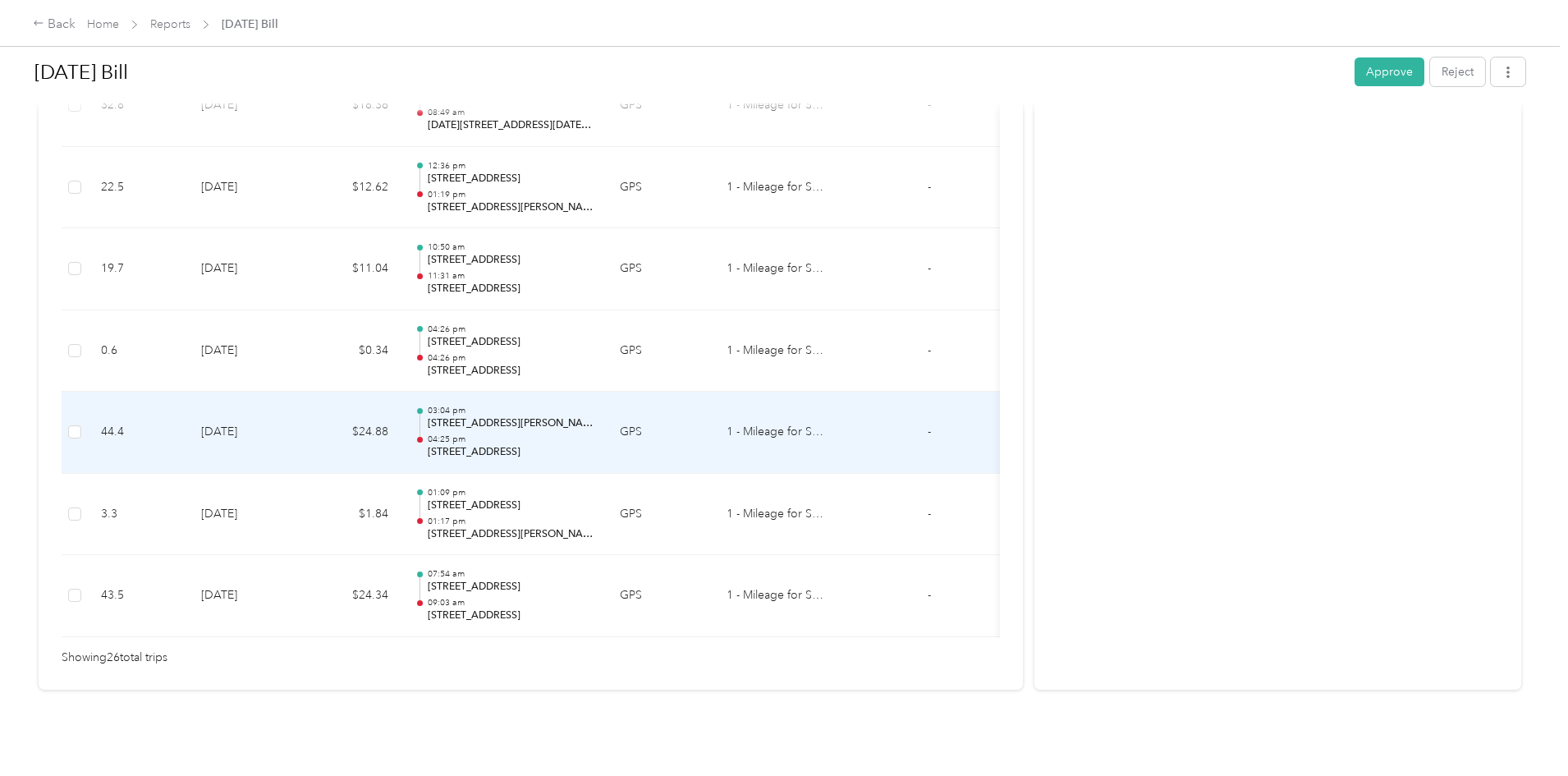
click at [402, 391] on td "$24.88" at bounding box center [352, 432] width 98 height 82
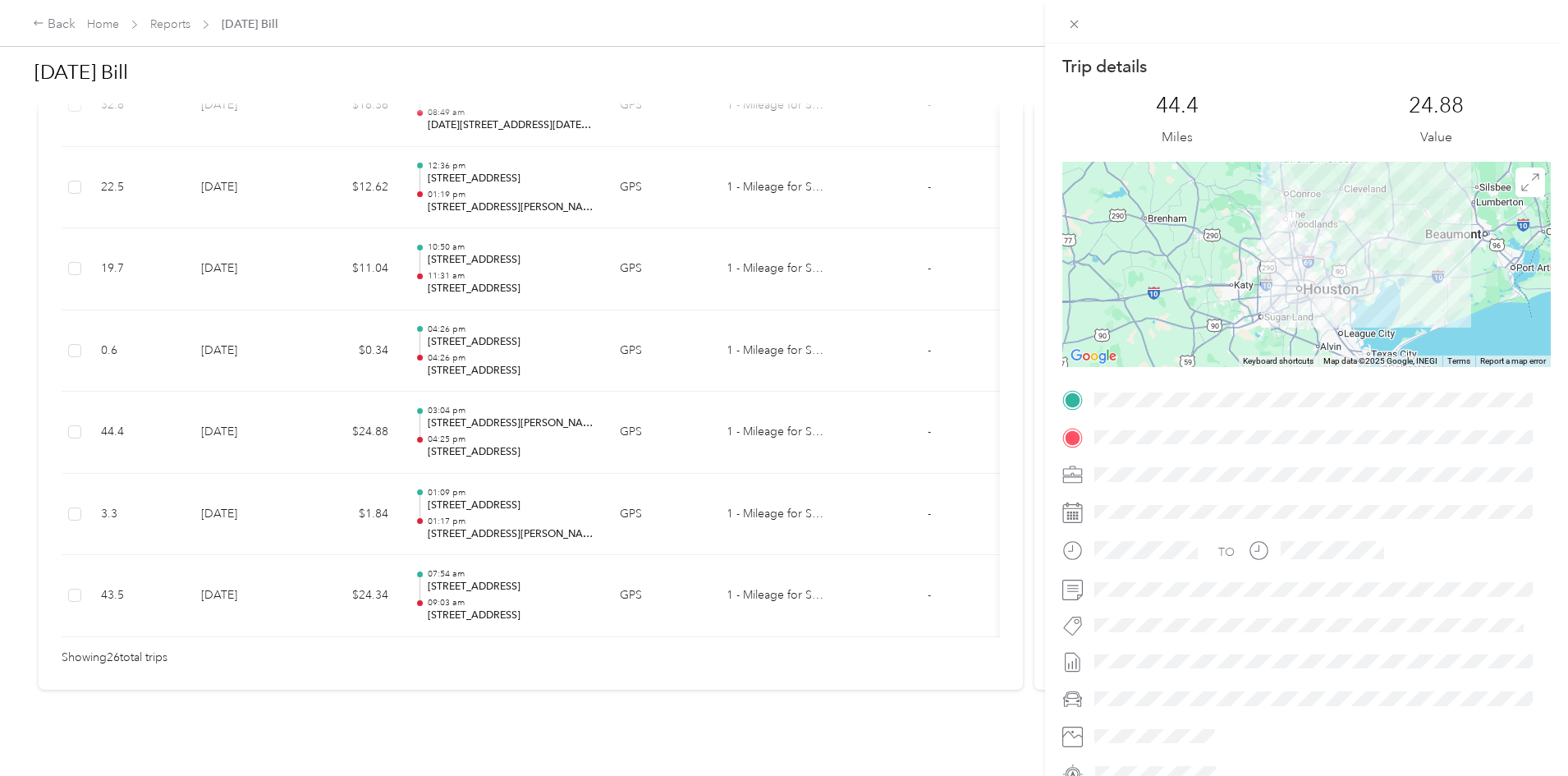
click at [465, 327] on div "Trip details This trip cannot be edited because it is either under review, appr…" at bounding box center [784, 388] width 1568 height 776
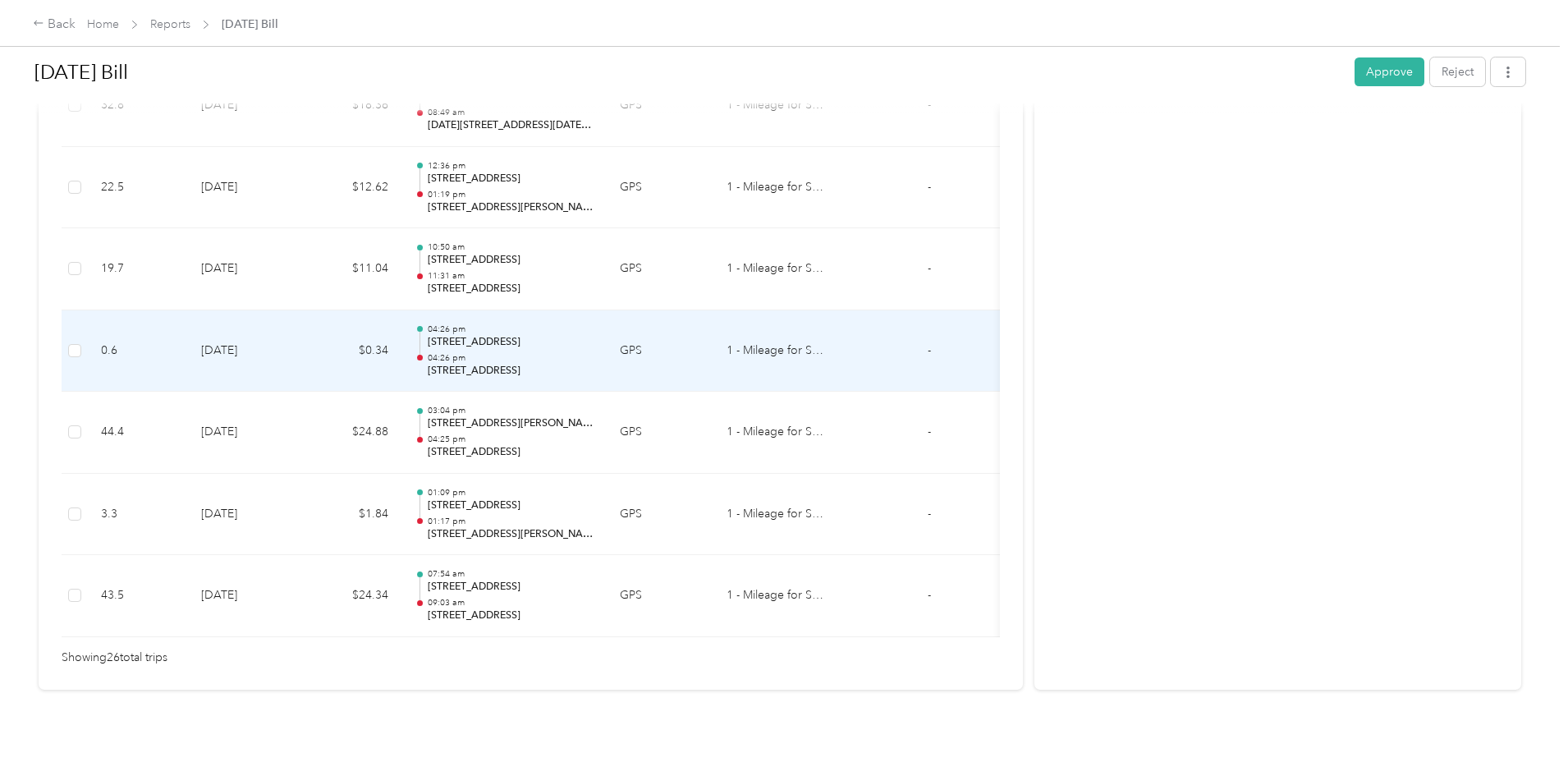
click at [402, 325] on td "$0.34" at bounding box center [352, 351] width 98 height 82
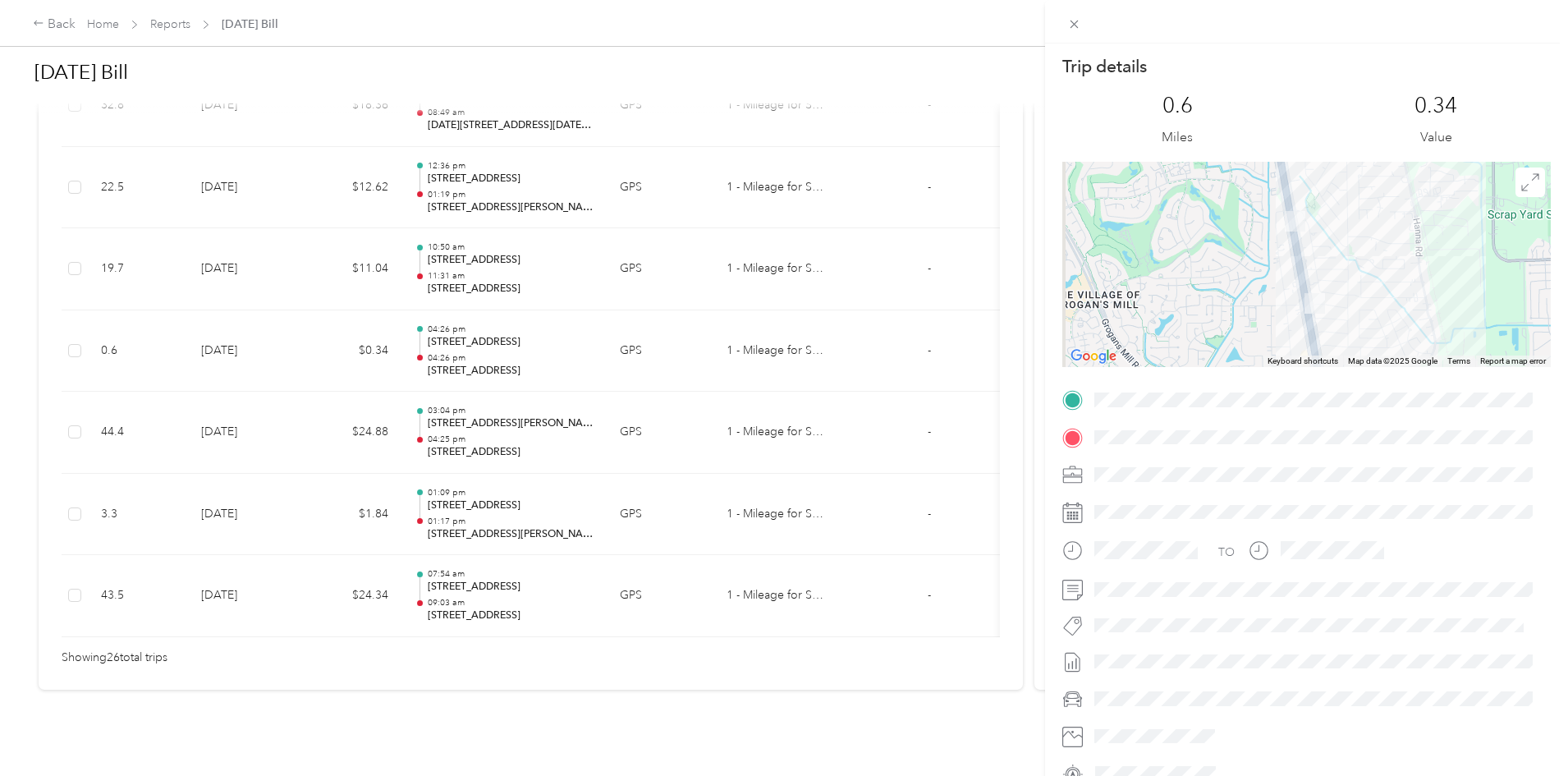
click at [462, 393] on div "Trip details This trip cannot be edited because it is either under review, appr…" at bounding box center [784, 388] width 1568 height 776
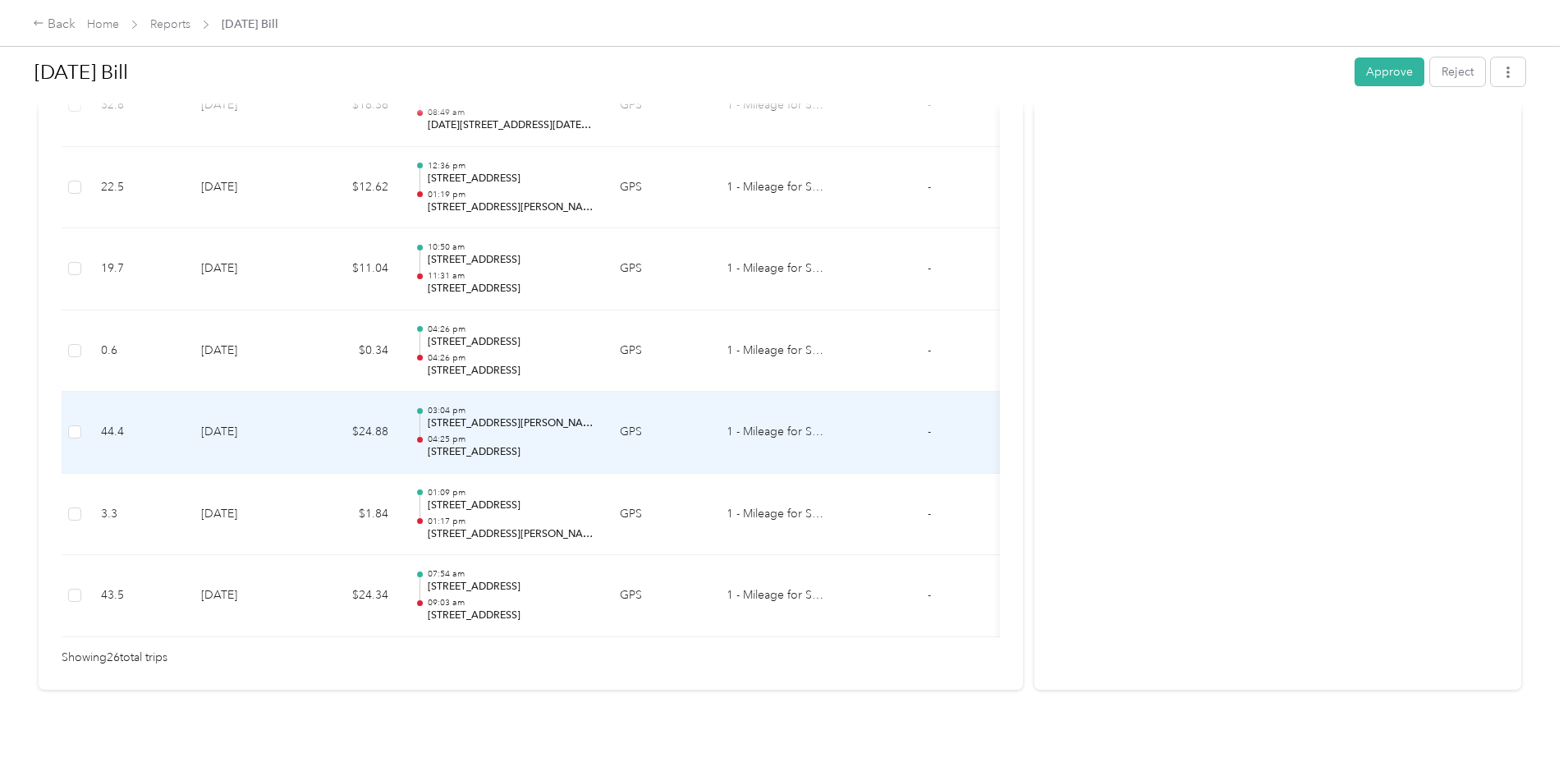
click at [402, 397] on td "$24.88" at bounding box center [352, 432] width 98 height 82
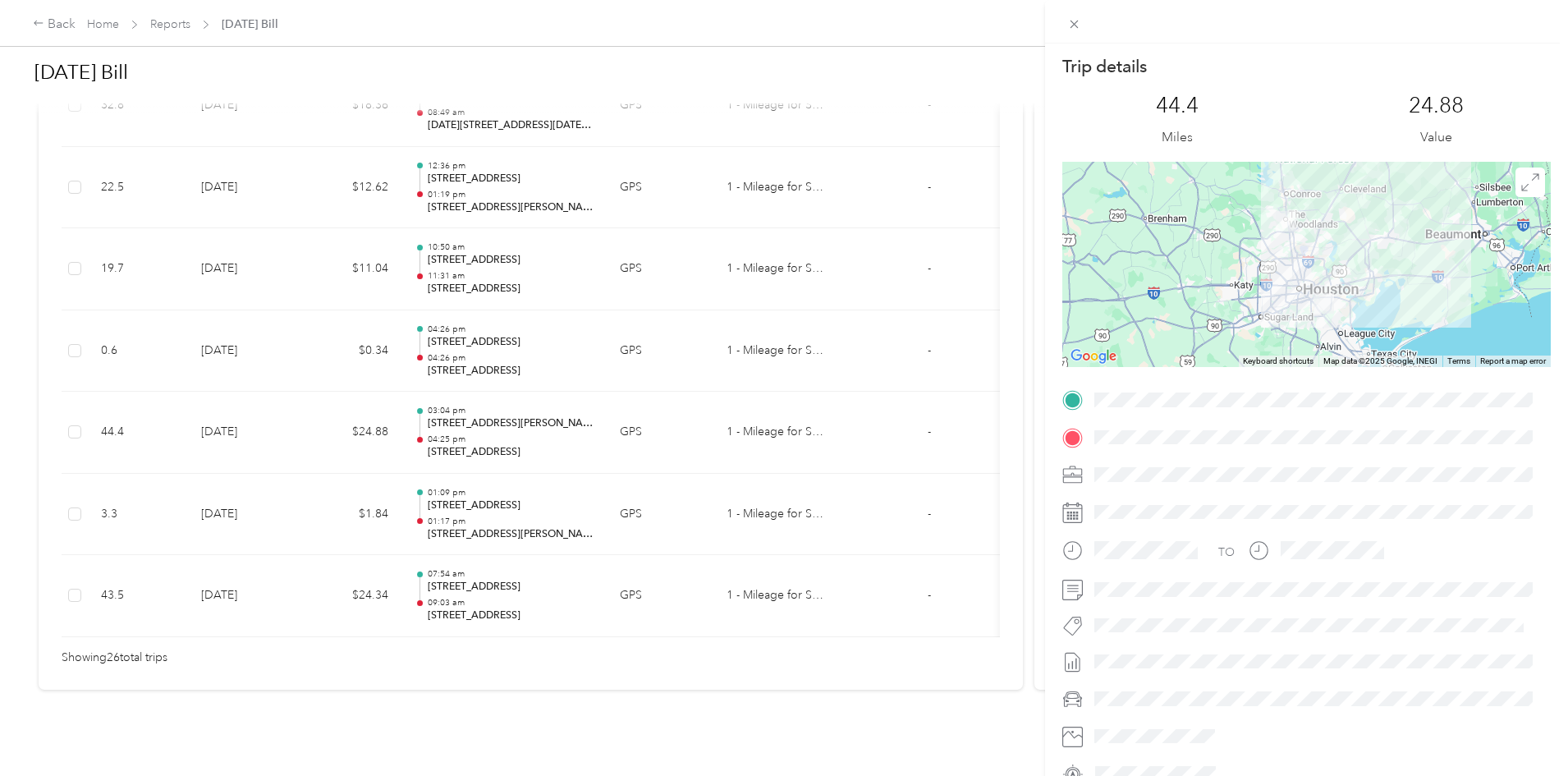
click at [454, 571] on div "Trip details This trip cannot be edited because it is either under review, appr…" at bounding box center [784, 388] width 1568 height 776
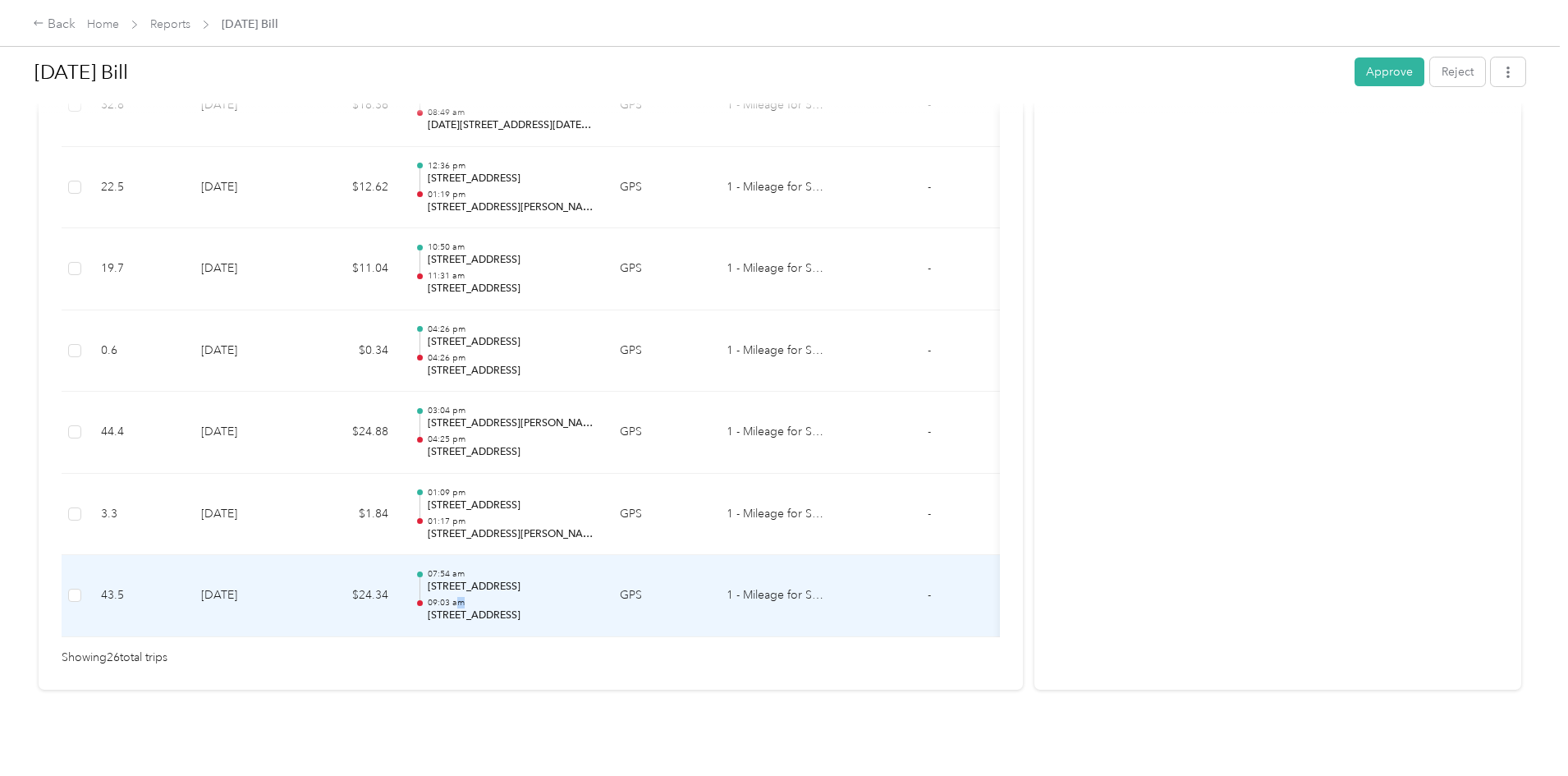
click at [592, 569] on div "07:54 am [STREET_ADDRESS] 09:03 am [STREET_ADDRESS]" at bounding box center [511, 596] width 166 height 55
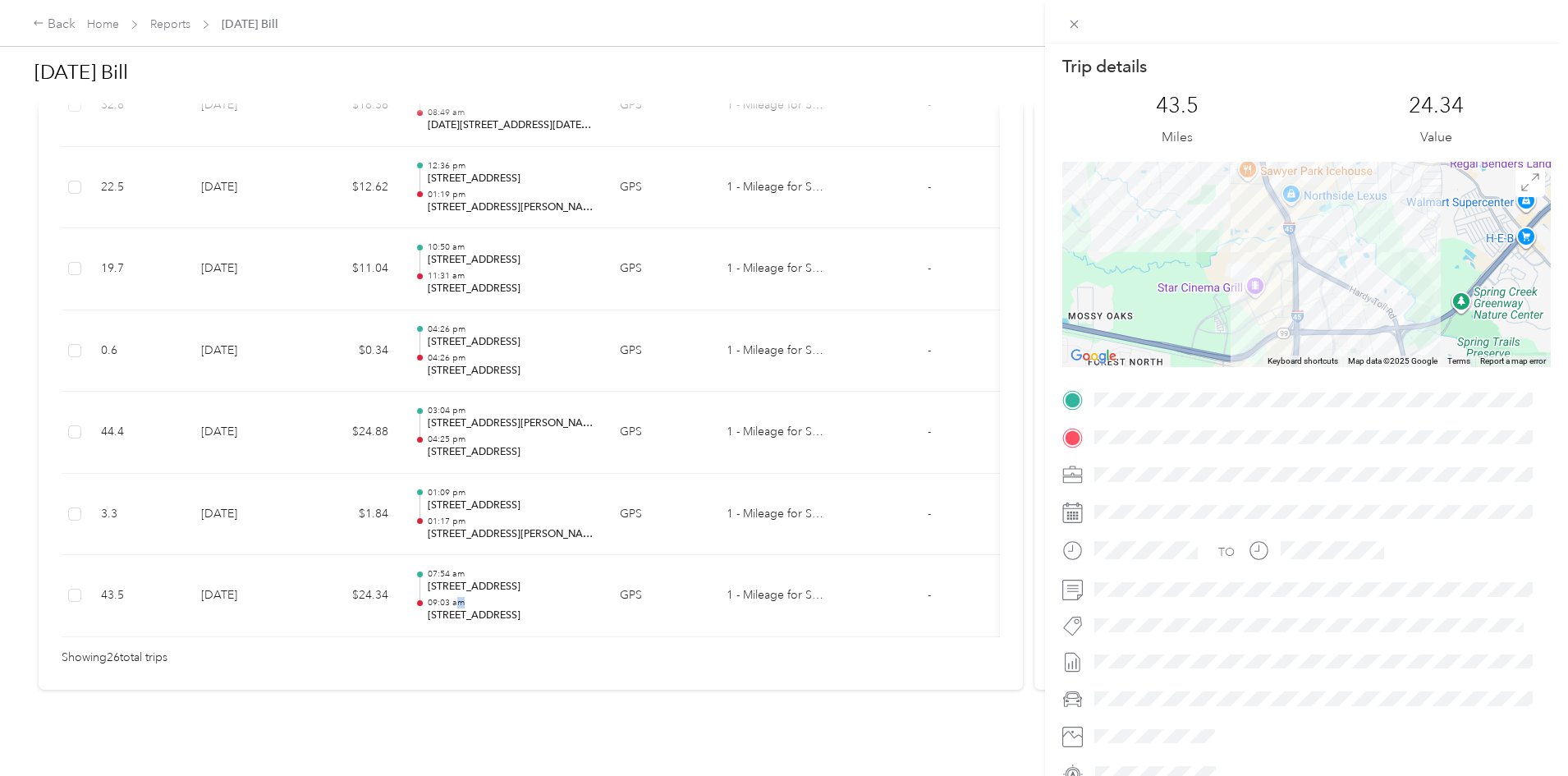
drag, startPoint x: 1232, startPoint y: 228, endPoint x: 1216, endPoint y: 378, distance: 150.9
click at [1211, 362] on div at bounding box center [1306, 264] width 489 height 205
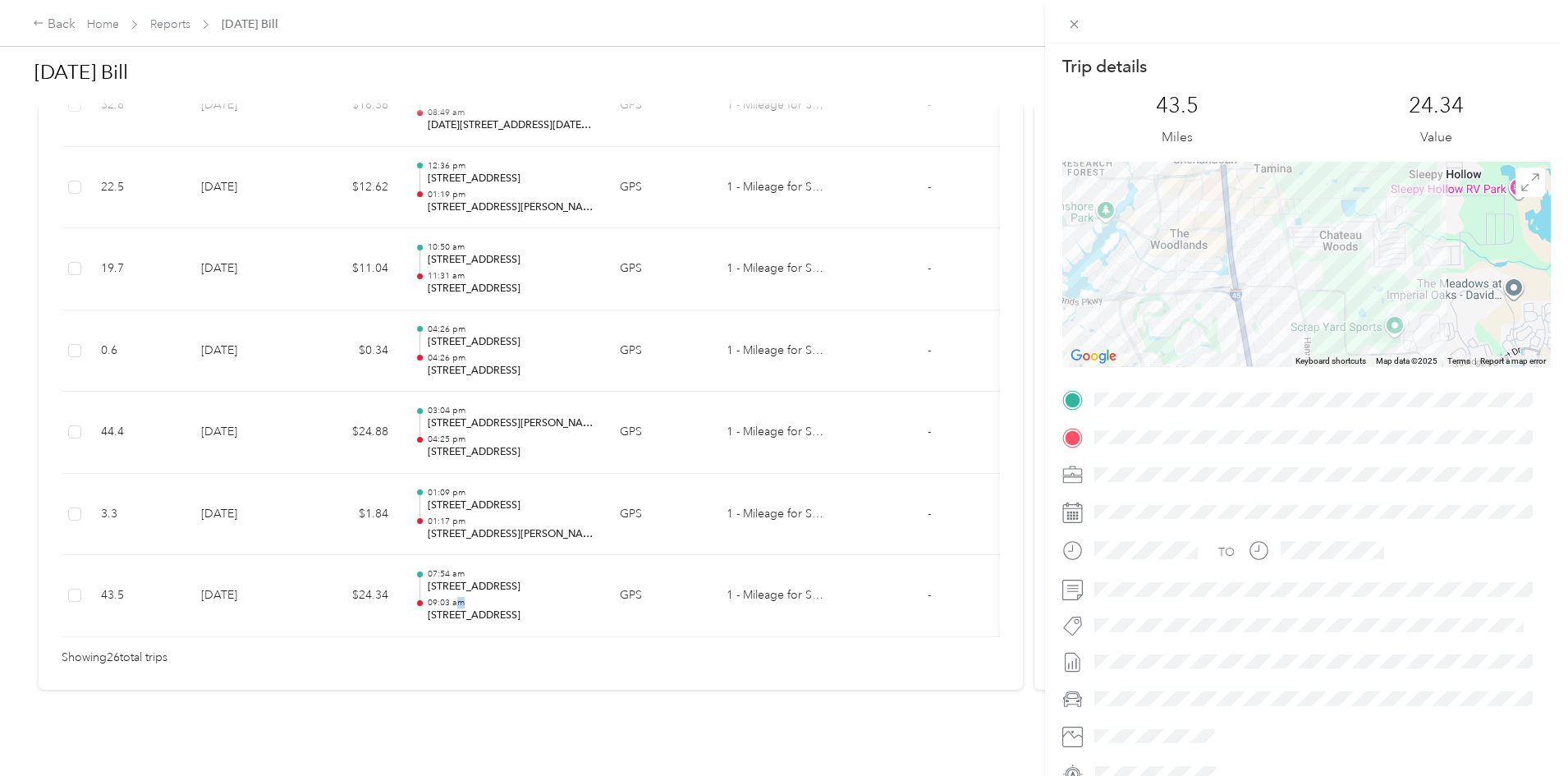
drag, startPoint x: 1299, startPoint y: 265, endPoint x: 1388, endPoint y: 219, distance: 100.2
click at [1383, 225] on div at bounding box center [1306, 264] width 489 height 205
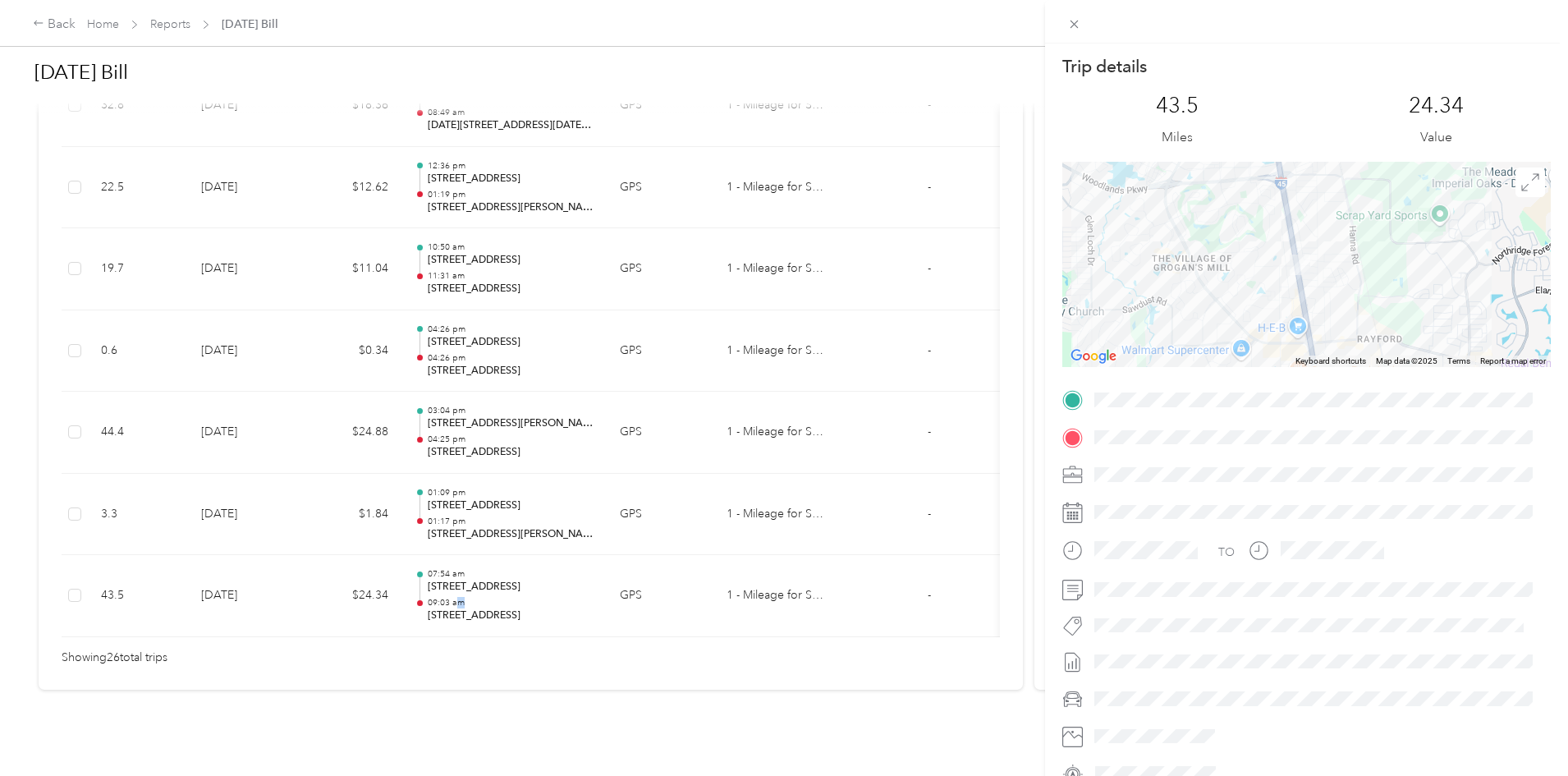
drag, startPoint x: 1382, startPoint y: 259, endPoint x: 1371, endPoint y: 227, distance: 33.8
click at [1371, 226] on div at bounding box center [1306, 264] width 489 height 205
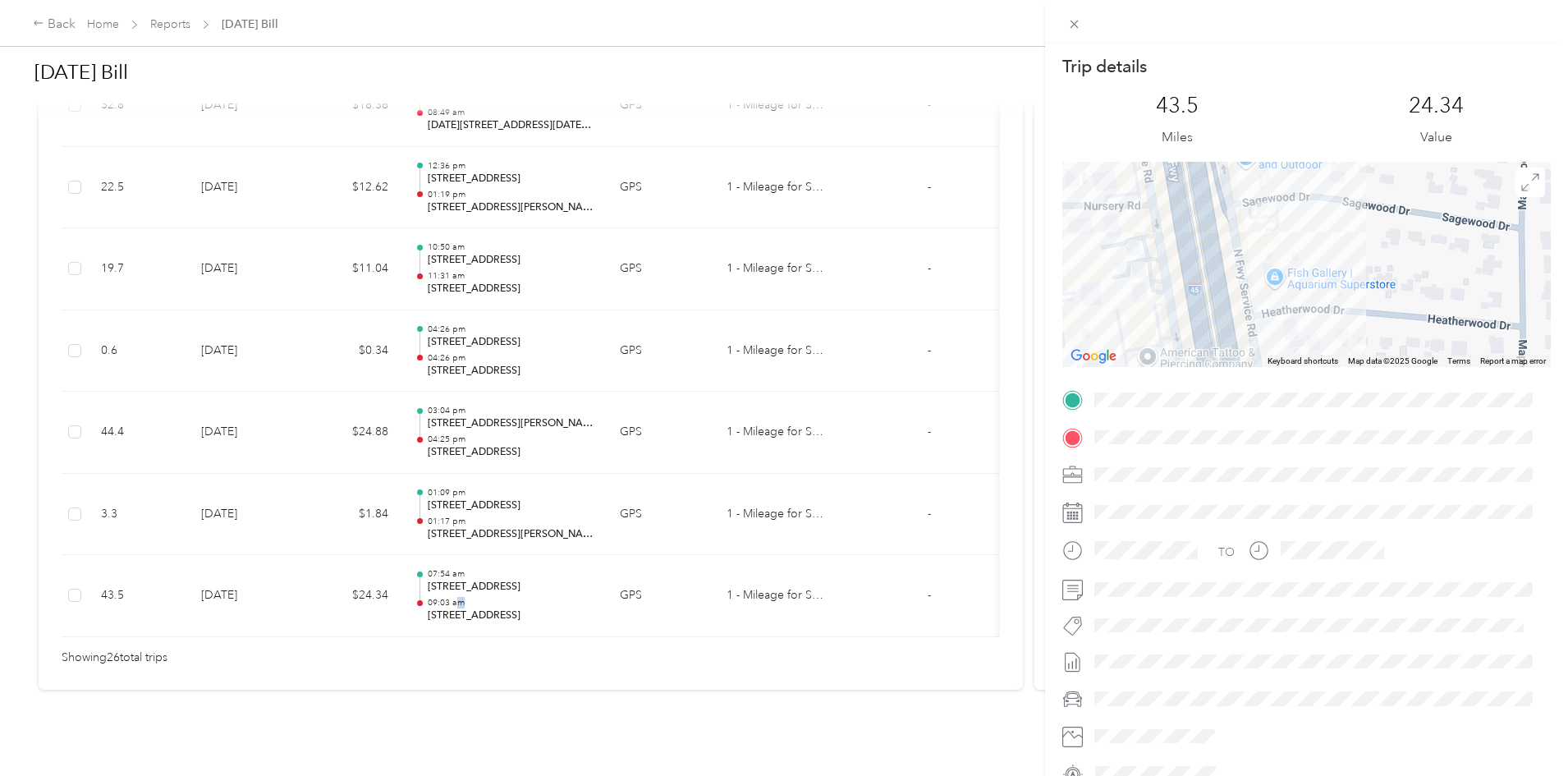
drag, startPoint x: 1491, startPoint y: 314, endPoint x: 1365, endPoint y: 203, distance: 167.9
click at [1365, 204] on div at bounding box center [1306, 264] width 489 height 205
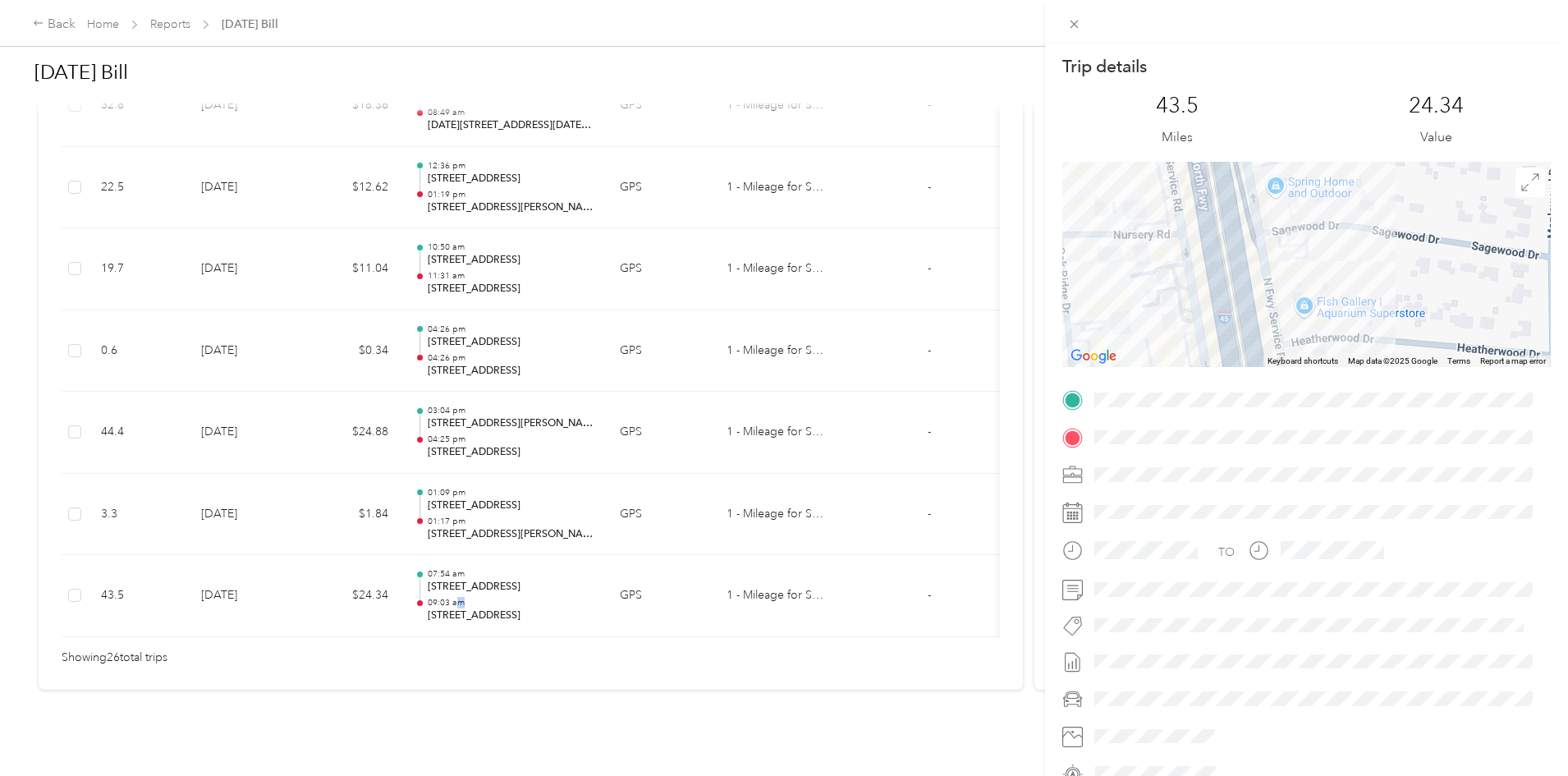
drag, startPoint x: 1322, startPoint y: 175, endPoint x: 1346, endPoint y: 236, distance: 65.6
click at [1346, 236] on div at bounding box center [1306, 264] width 489 height 205
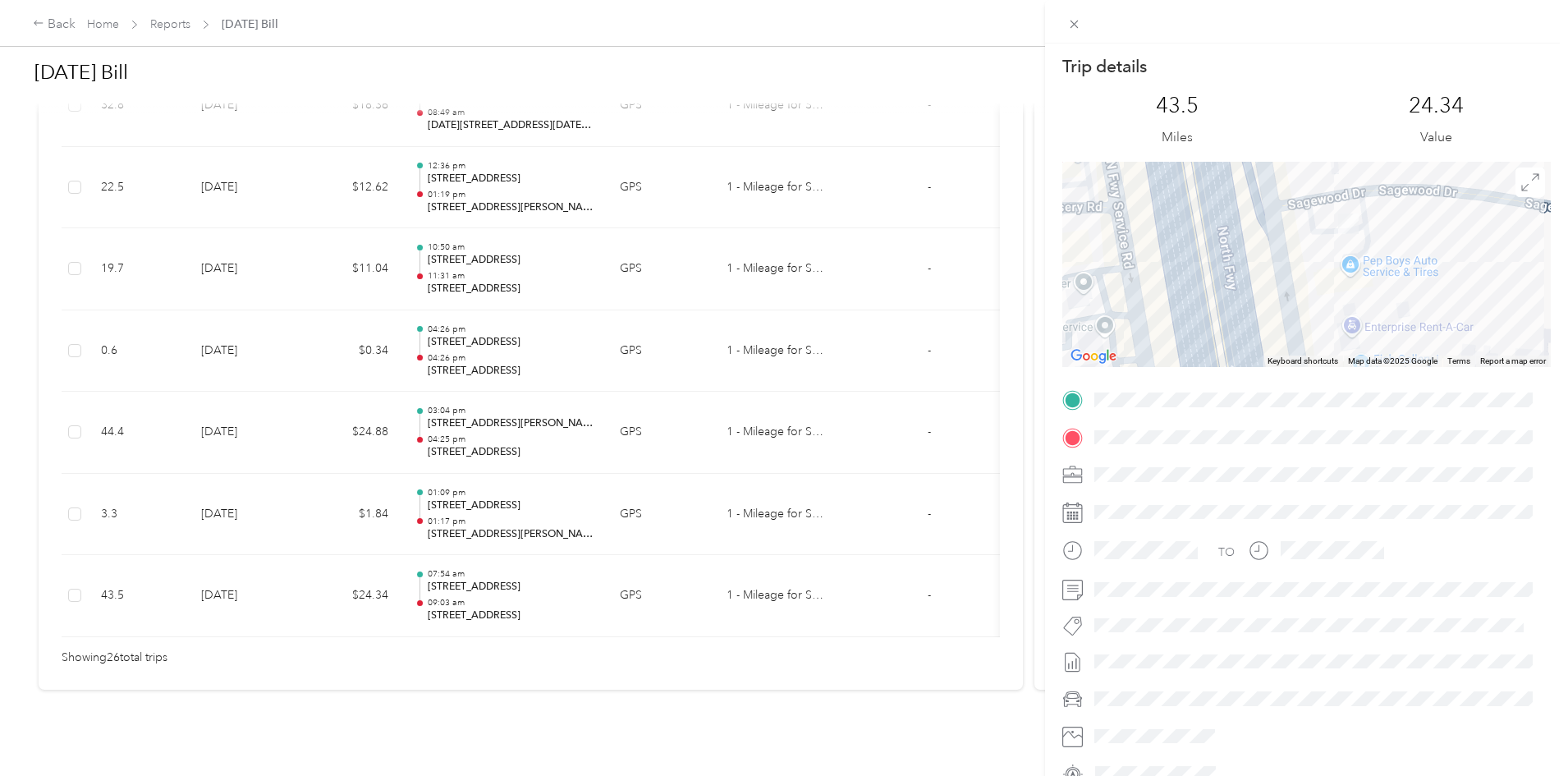
click at [496, 402] on div "Trip details This trip cannot be edited because it is either under review, appr…" at bounding box center [784, 388] width 1568 height 776
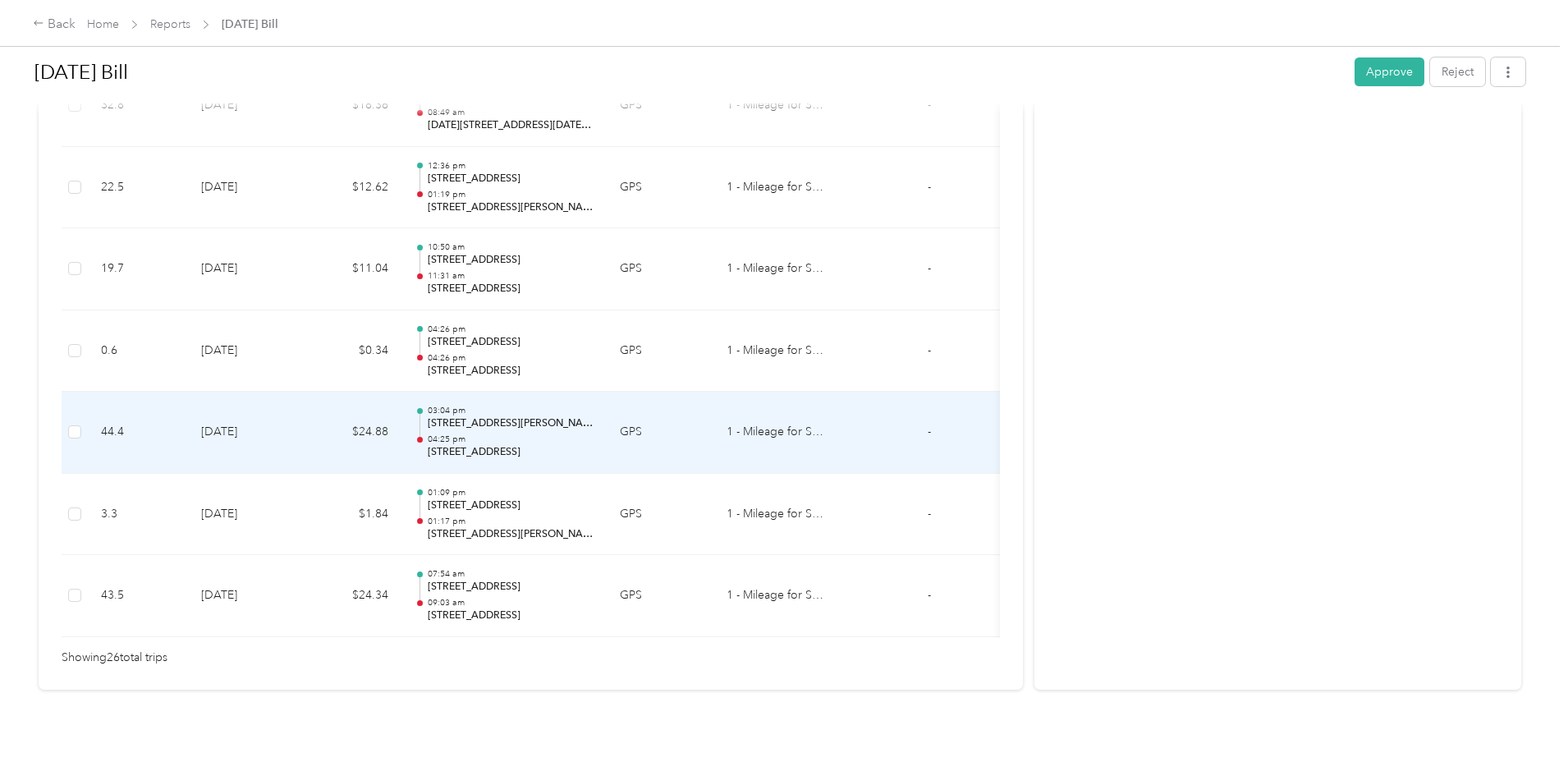
click at [402, 399] on td "$24.88" at bounding box center [352, 432] width 98 height 82
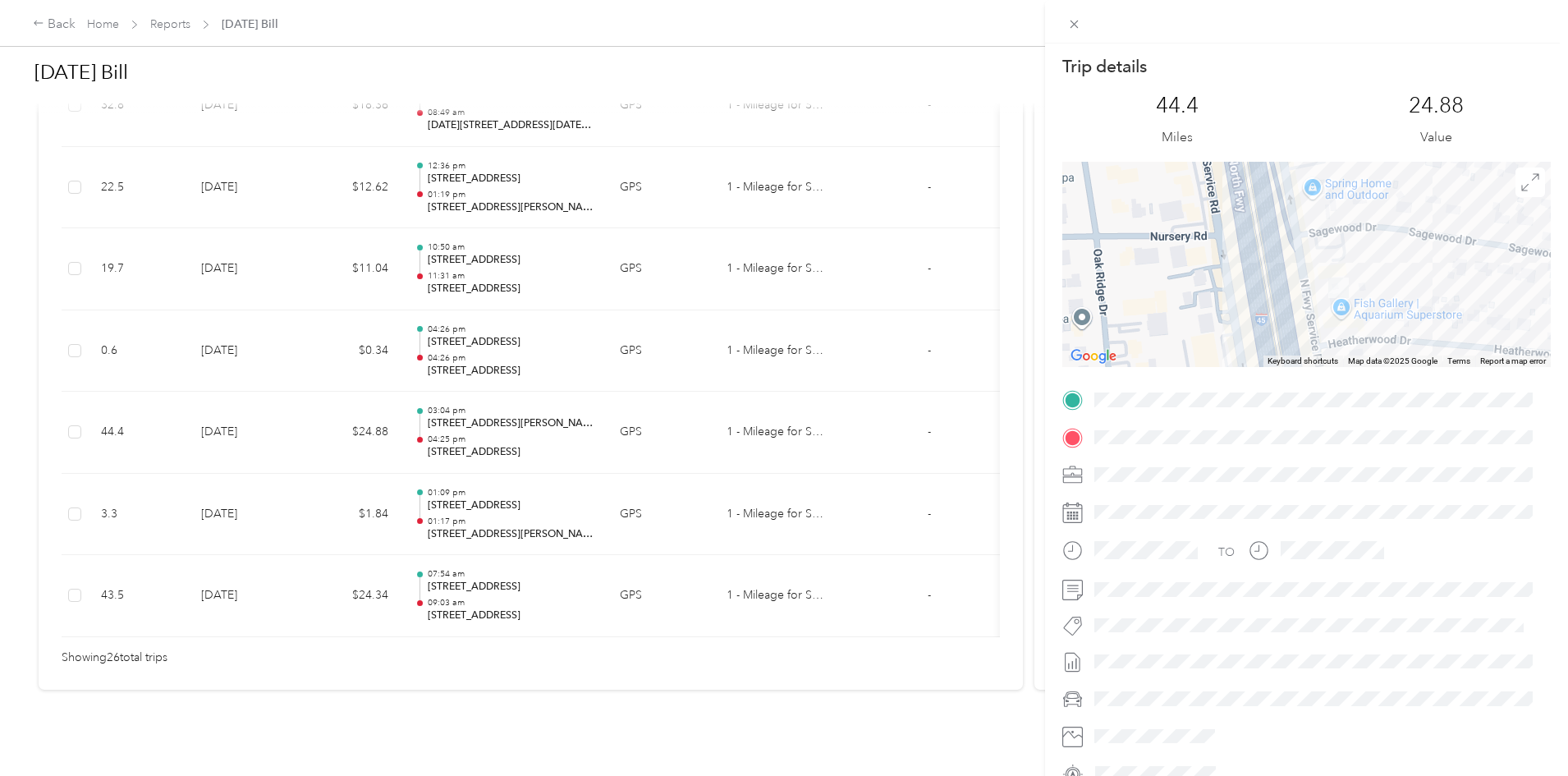
drag, startPoint x: 1440, startPoint y: 256, endPoint x: 1455, endPoint y: 152, distance: 105.1
click at [1455, 154] on div "Trip details This trip cannot be edited because it is either under review, appr…" at bounding box center [1306, 420] width 489 height 731
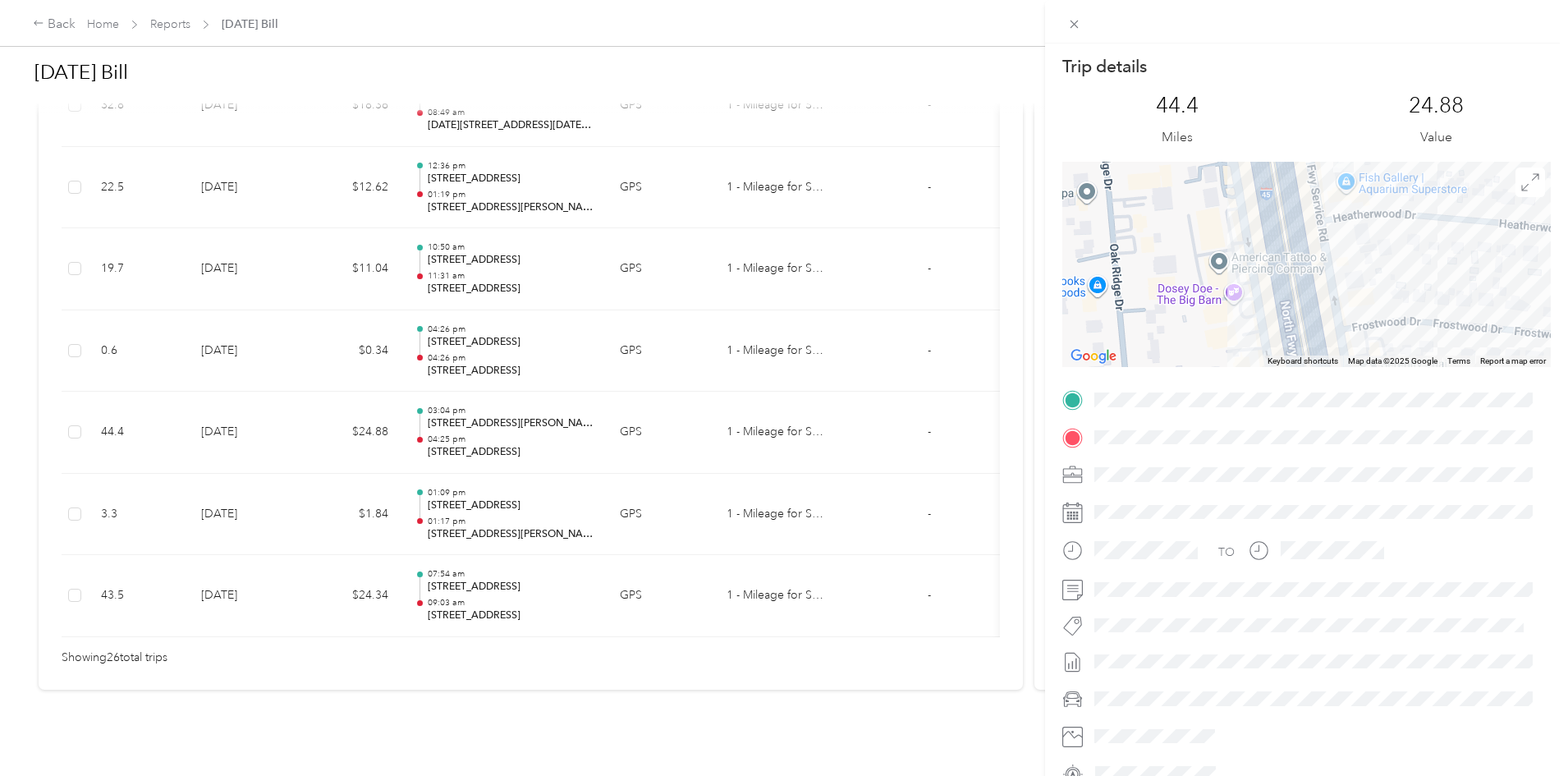
drag, startPoint x: 1446, startPoint y: 236, endPoint x: 1449, endPoint y: 190, distance: 46.1
click at [1451, 186] on div at bounding box center [1306, 264] width 489 height 205
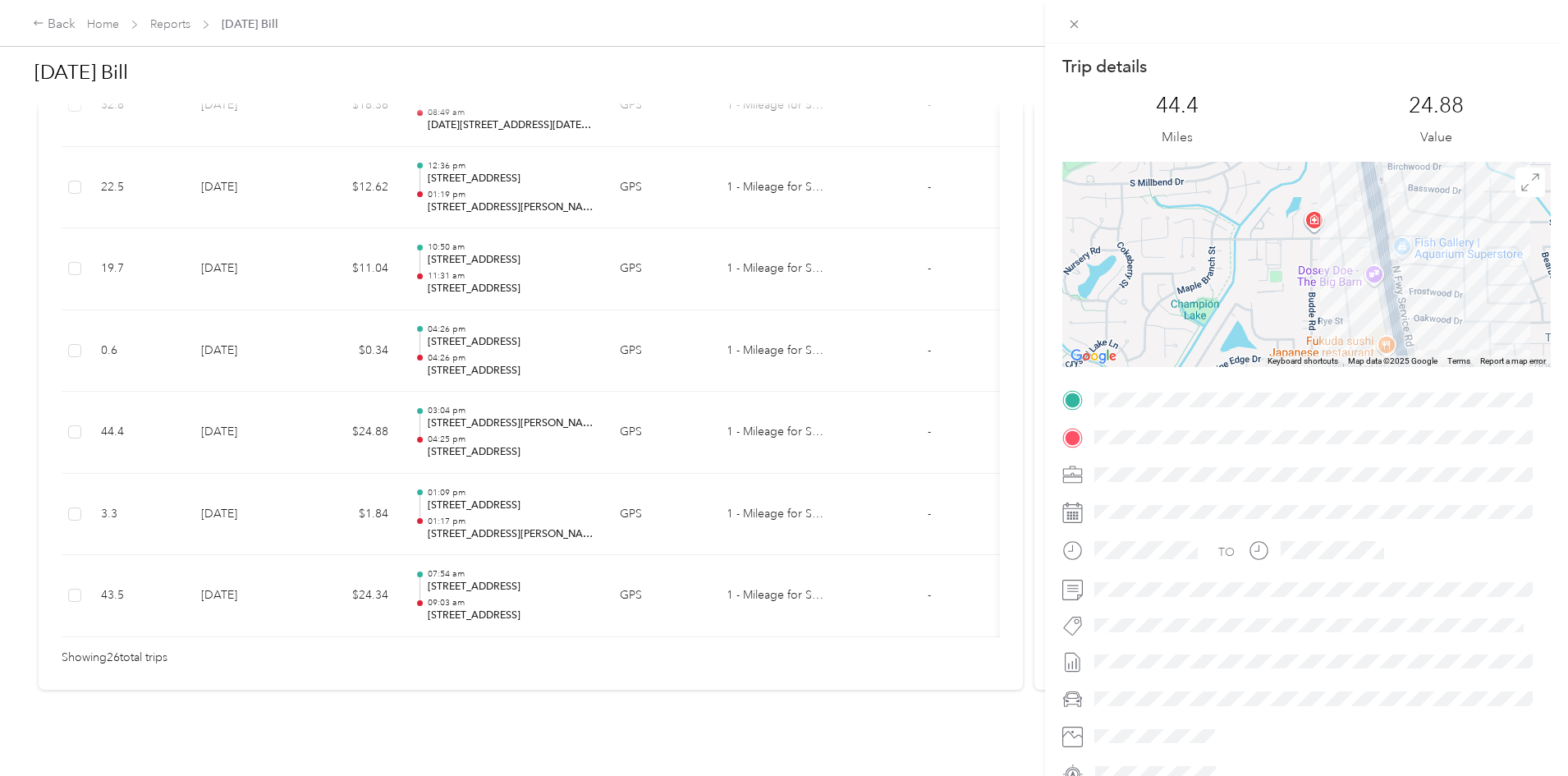
click at [596, 489] on div "Trip details This trip cannot be edited because it is either under review, appr…" at bounding box center [784, 388] width 1568 height 776
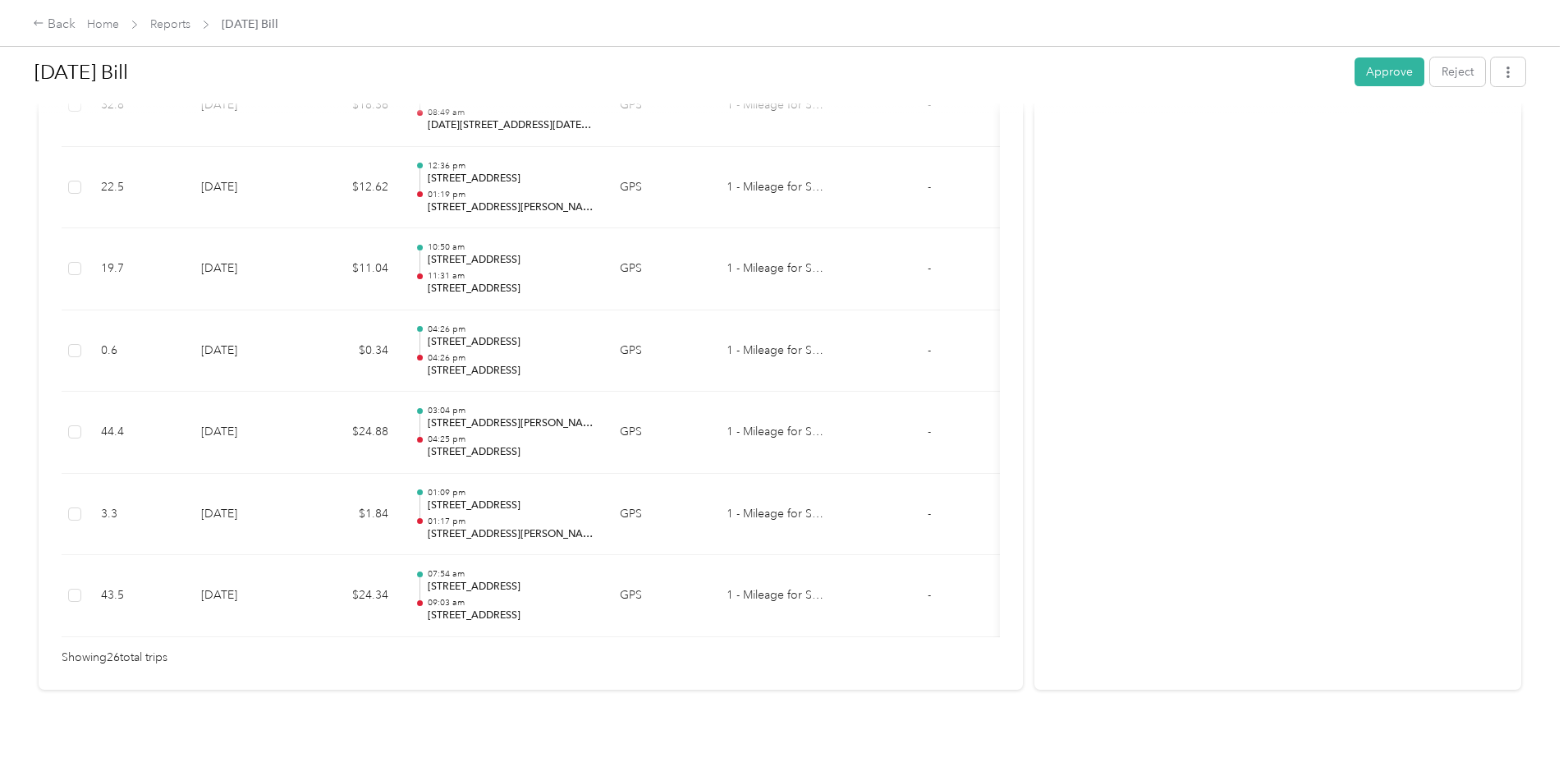
click at [594, 516] on p "01:17 pm" at bounding box center [511, 522] width 166 height 12
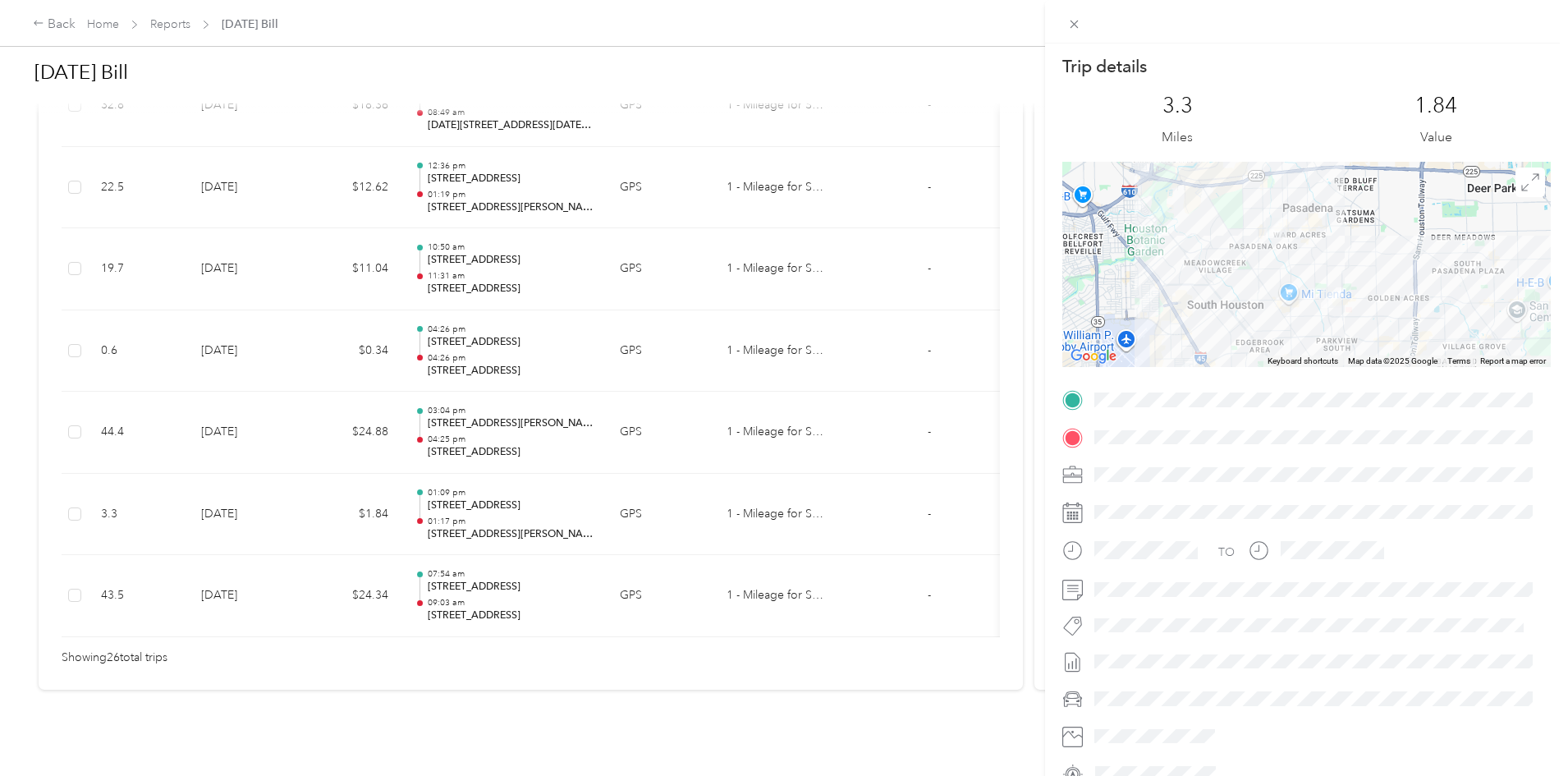
click at [356, 280] on div "Trip details This trip cannot be edited because it is either under review, appr…" at bounding box center [784, 388] width 1568 height 776
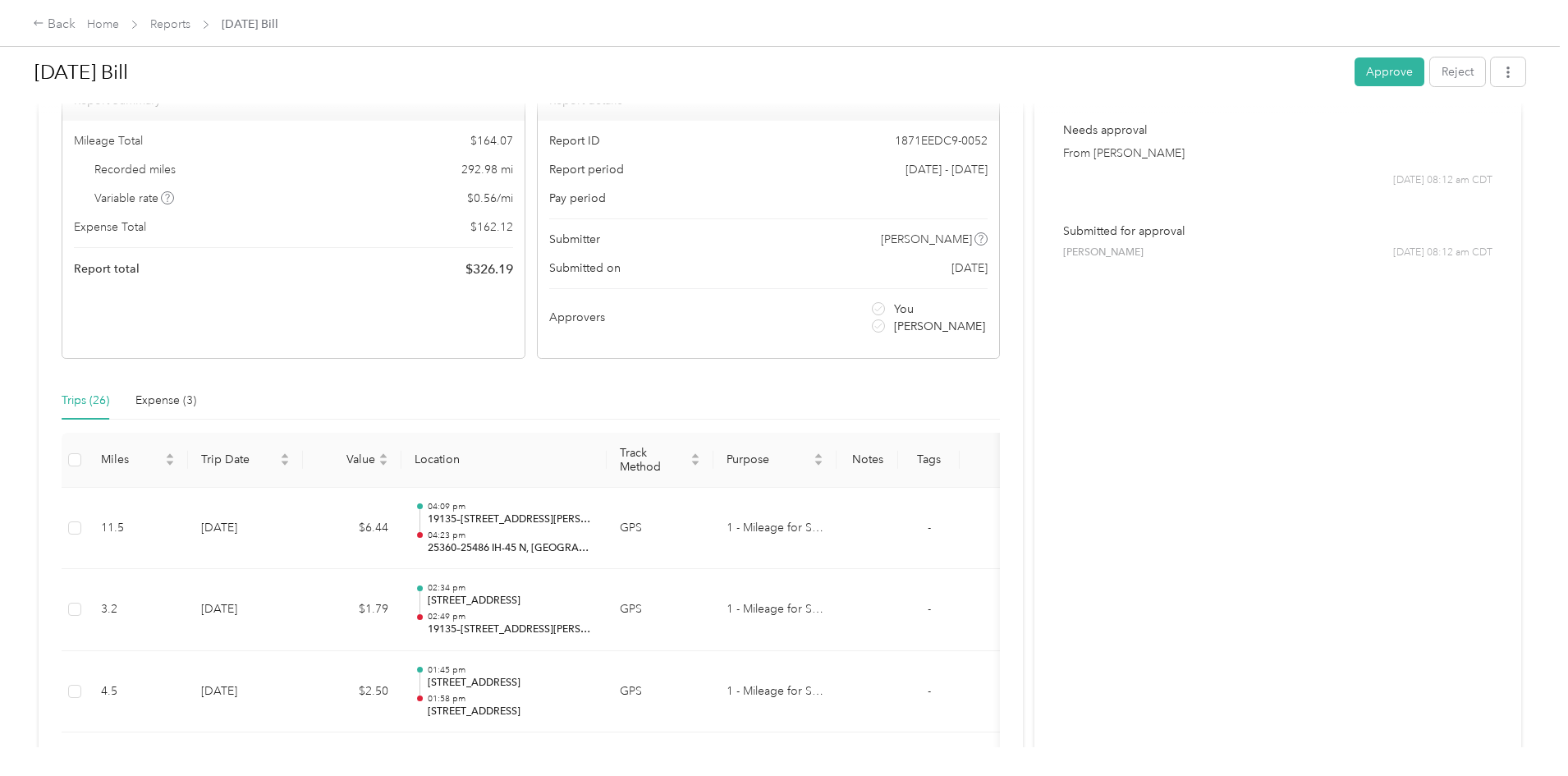
scroll to position [0, 0]
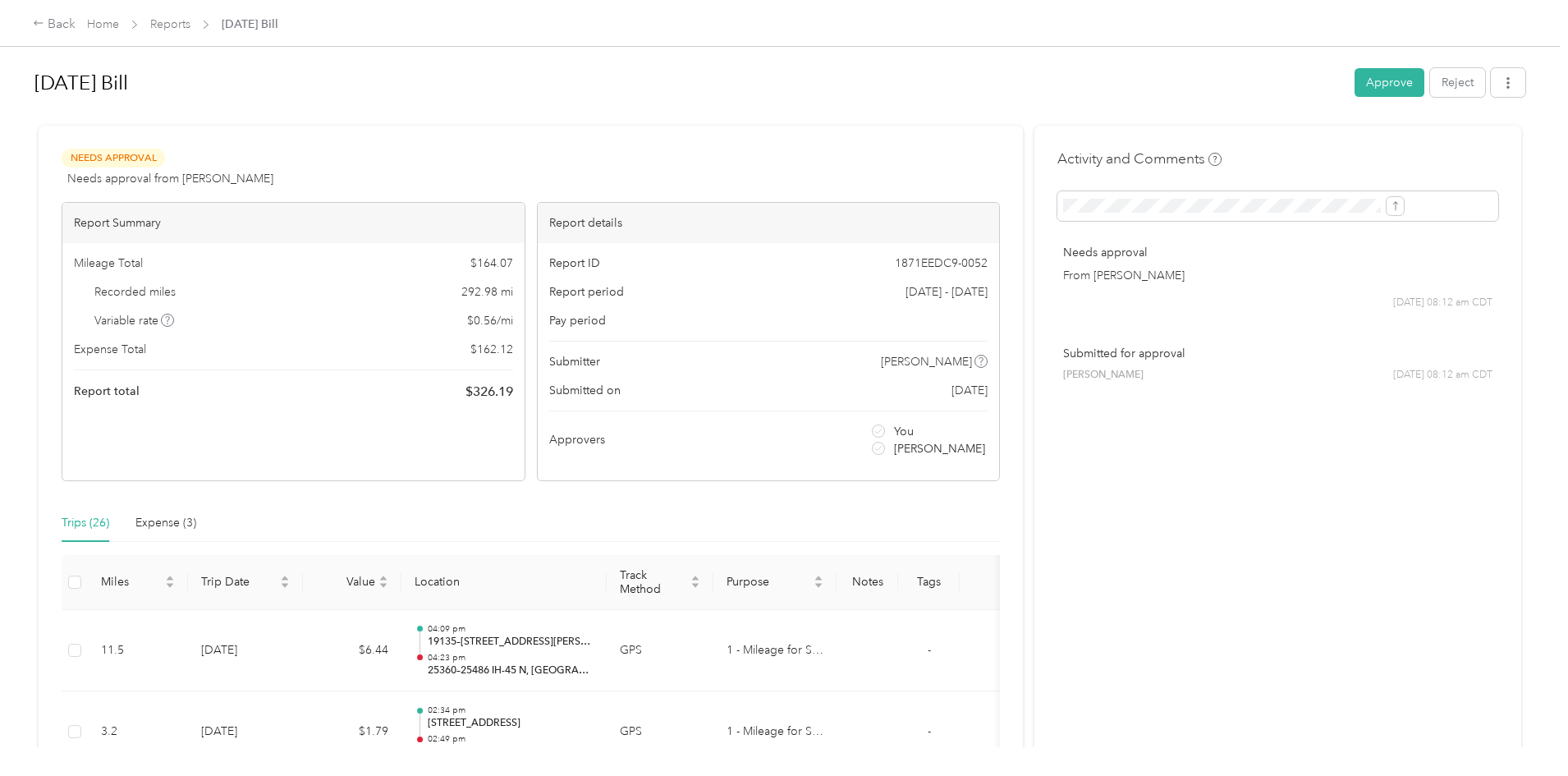
click at [1355, 80] on button "Approve" at bounding box center [1389, 82] width 69 height 29
